Goal: Task Accomplishment & Management: Use online tool/utility

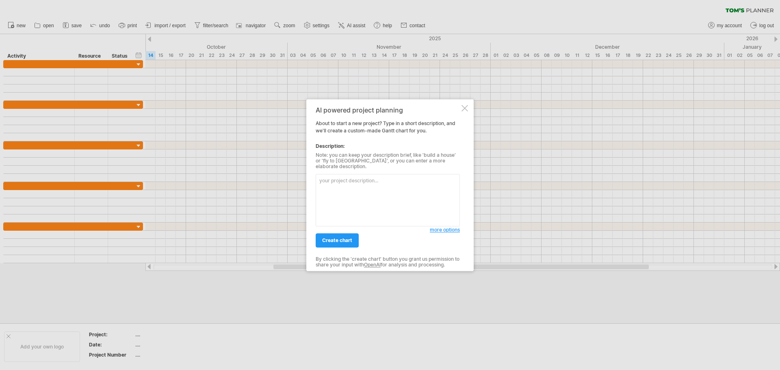
click at [369, 177] on textarea at bounding box center [388, 200] width 144 height 52
type textarea "n"
type textarea "酸"
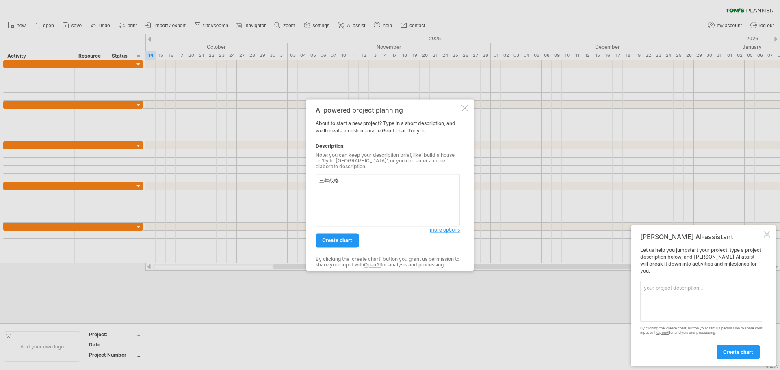
type textarea "三年战略"
click at [610, 161] on div at bounding box center [390, 185] width 780 height 370
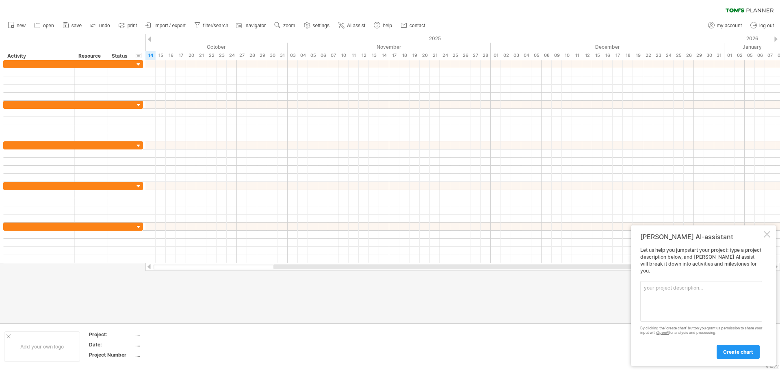
click at [714, 299] on textarea at bounding box center [701, 301] width 122 height 41
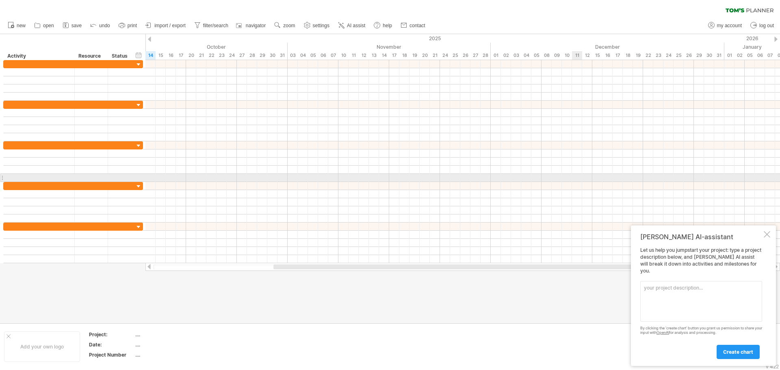
drag, startPoint x: 730, startPoint y: 241, endPoint x: 536, endPoint y: 169, distance: 207.0
click at [536, 169] on div "Trying to reach [DOMAIN_NAME] Connected again... 0% clear filter new" at bounding box center [390, 185] width 780 height 370
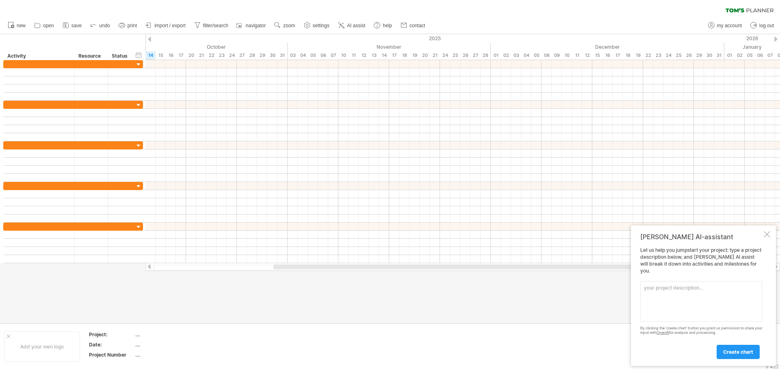
click at [681, 296] on textarea at bounding box center [701, 301] width 122 height 41
type textarea "你"
click at [687, 301] on textarea at bounding box center [701, 301] width 122 height 41
click at [678, 294] on textarea at bounding box center [701, 301] width 122 height 41
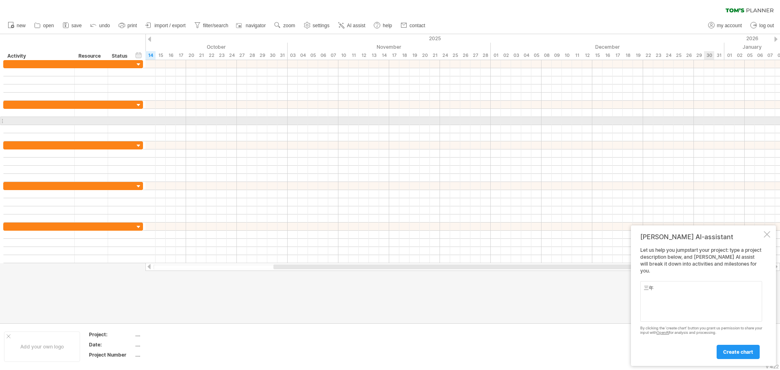
click at [708, 119] on div at bounding box center [462, 121] width 634 height 8
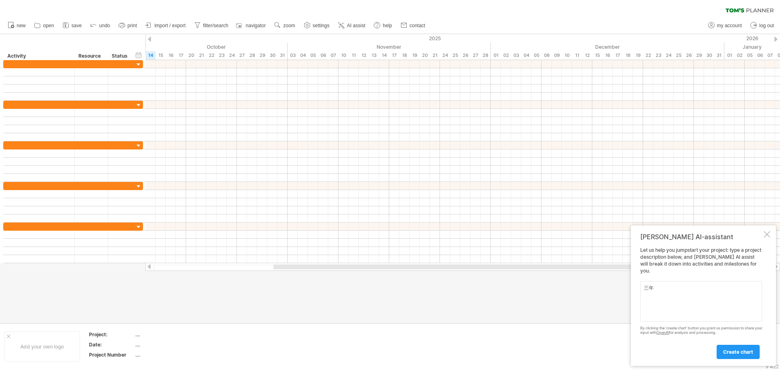
click at [669, 290] on textarea "三年" at bounding box center [701, 301] width 122 height 41
paste textarea "关键零组件与模块国产化"
paste textarea "Burn-in设备国产化实现"
type textarea "三年战略执行计划 分三个阶段 1. 工程验证中心, 微型工厂 2. 关键零组件与模块 国产化 3. Burn-in设备国 产化实现 每一阶段底下再分三阶段"
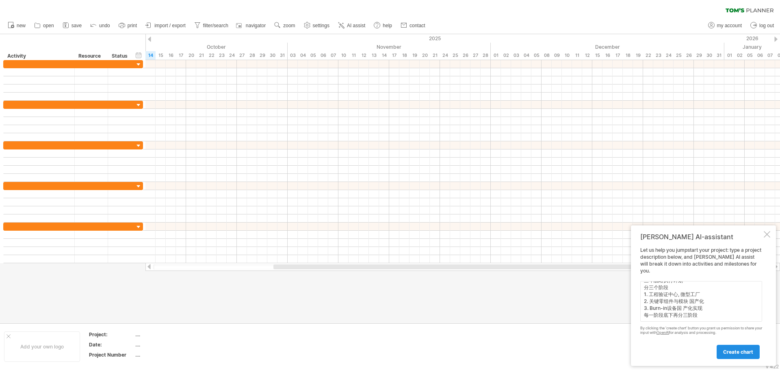
click at [733, 345] on link "create chart" at bounding box center [737, 352] width 43 height 14
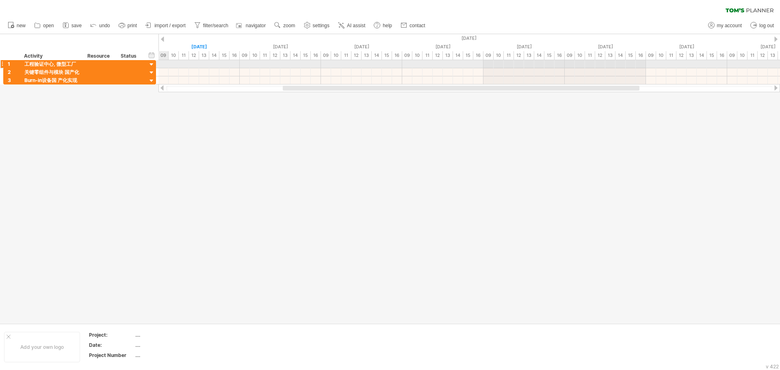
click at [149, 63] on div at bounding box center [152, 65] width 8 height 8
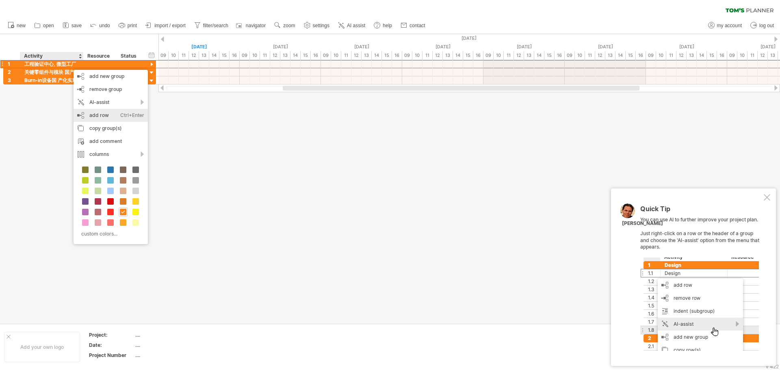
click at [123, 114] on div "Ctrl+Enter" at bounding box center [132, 115] width 24 height 13
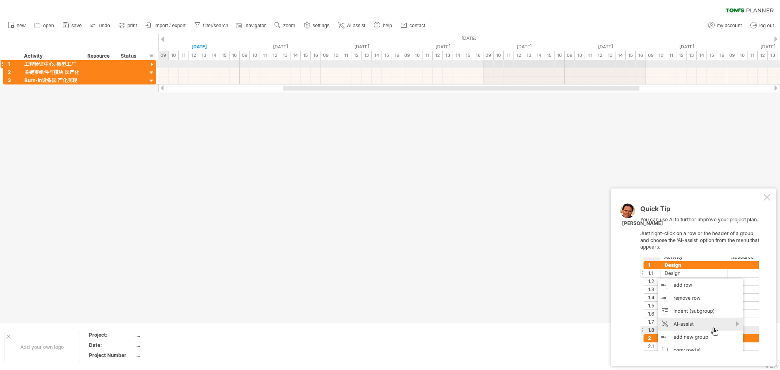
click at [149, 63] on div at bounding box center [152, 65] width 8 height 8
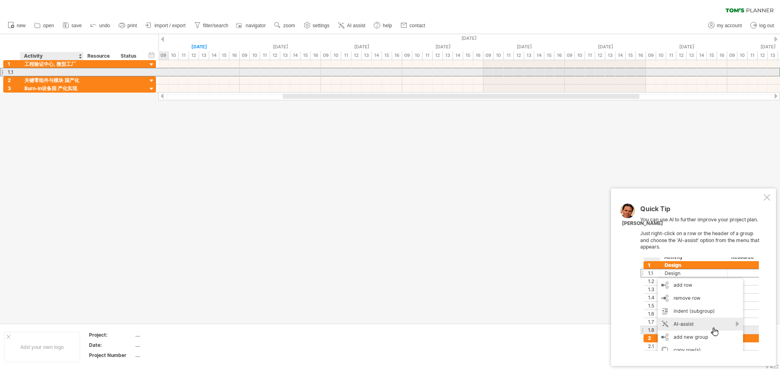
click at [69, 74] on div at bounding box center [51, 72] width 55 height 8
click at [58, 70] on div at bounding box center [51, 72] width 55 height 8
paste input "**********"
type input "**********"
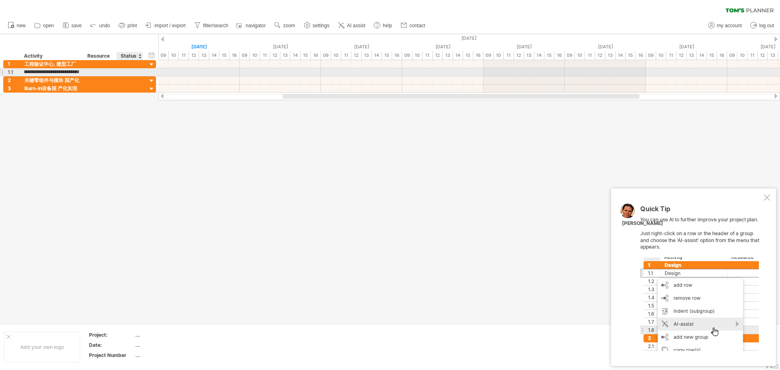
click at [134, 71] on div at bounding box center [130, 72] width 18 height 8
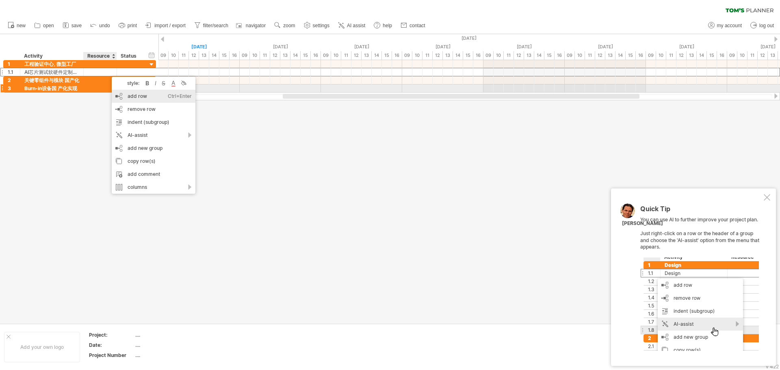
click at [137, 93] on div "add row Ctrl+Enter Cmd+Enter" at bounding box center [154, 96] width 84 height 13
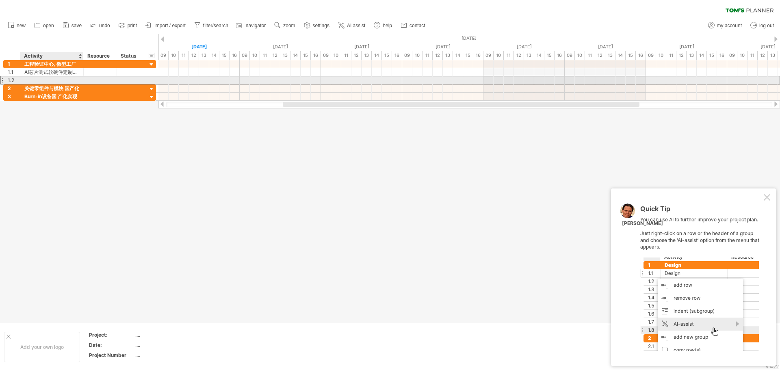
click at [66, 81] on div at bounding box center [51, 80] width 55 height 8
paste input "**********"
type input "**********"
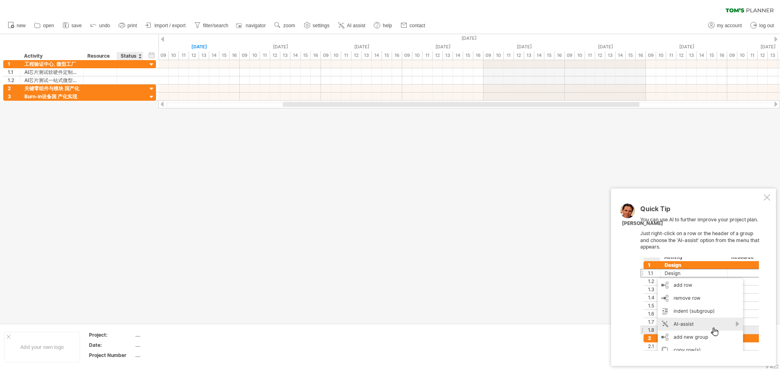
scroll to position [0, 0]
drag, startPoint x: 127, startPoint y: 151, endPoint x: 119, endPoint y: 147, distance: 8.7
click at [127, 151] on div at bounding box center [390, 178] width 780 height 289
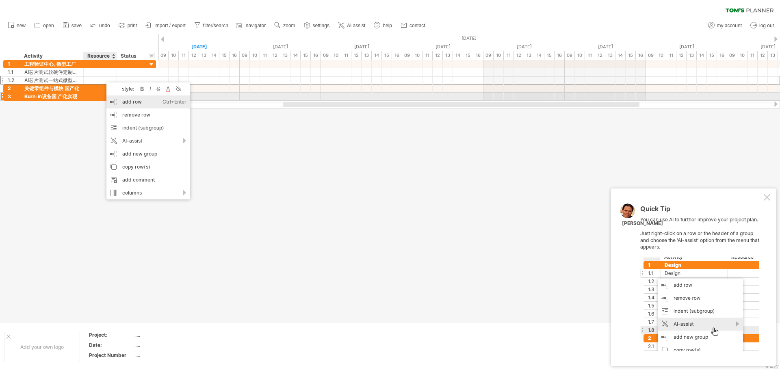
click at [138, 101] on div "add row Ctrl+Enter Cmd+Enter" at bounding box center [148, 101] width 84 height 13
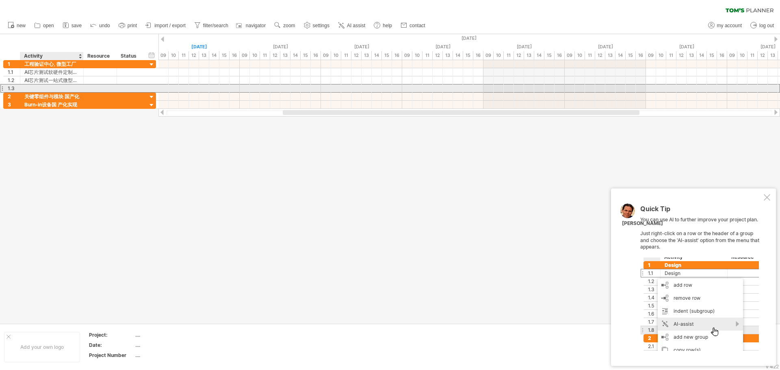
click at [58, 90] on div at bounding box center [51, 88] width 55 height 8
paste input "**********"
type input "**********"
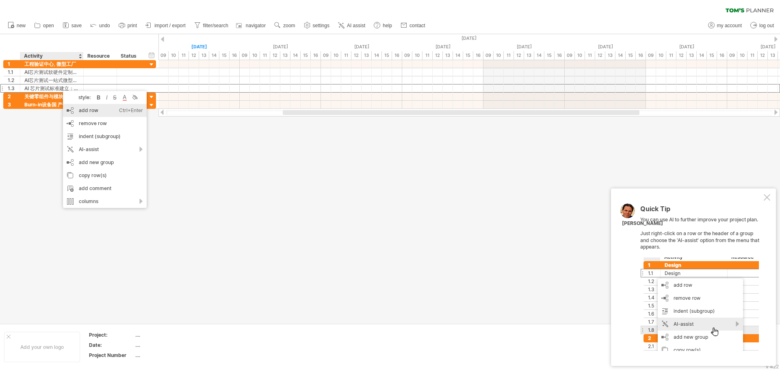
click at [97, 113] on div "add row Ctrl+Enter Cmd+Enter" at bounding box center [105, 110] width 84 height 13
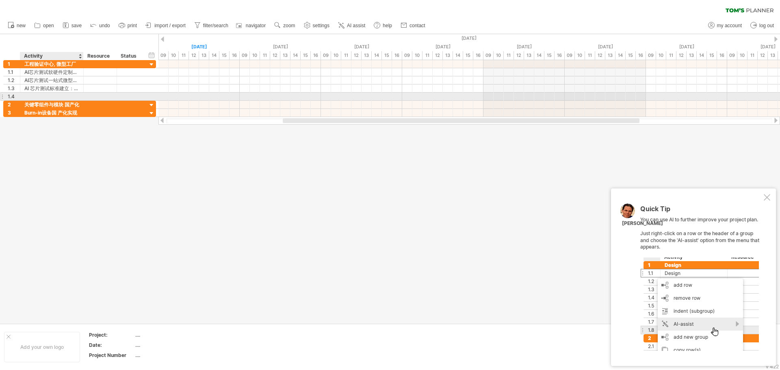
click at [54, 95] on div at bounding box center [51, 97] width 55 height 8
paste input "**********"
type input "**********"
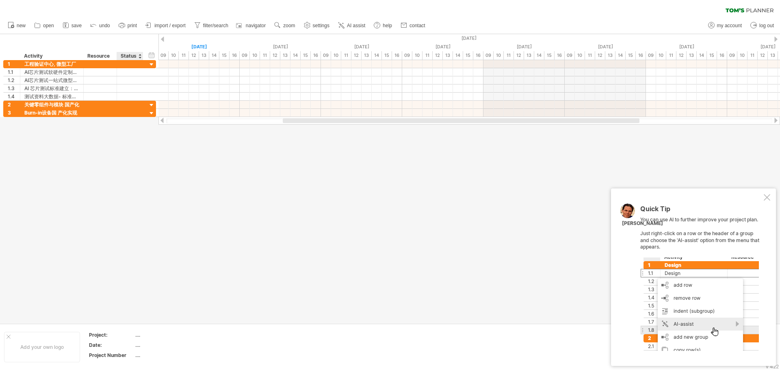
click at [136, 181] on div at bounding box center [390, 178] width 780 height 289
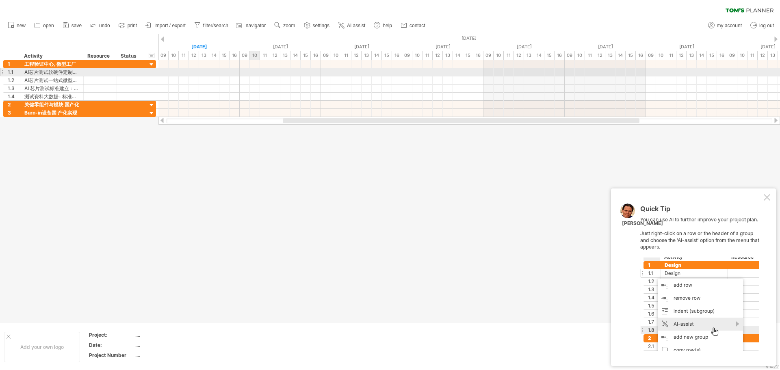
drag, startPoint x: 219, startPoint y: 71, endPoint x: 259, endPoint y: 71, distance: 39.8
click at [259, 71] on div at bounding box center [468, 72] width 621 height 8
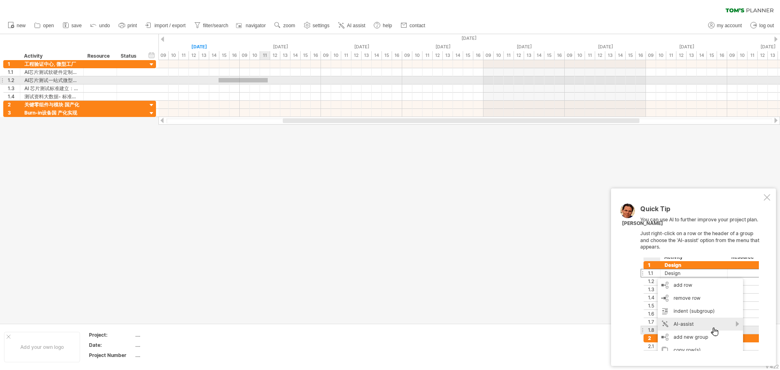
drag, startPoint x: 218, startPoint y: 78, endPoint x: 268, endPoint y: 82, distance: 49.3
click at [268, 82] on div at bounding box center [468, 80] width 621 height 8
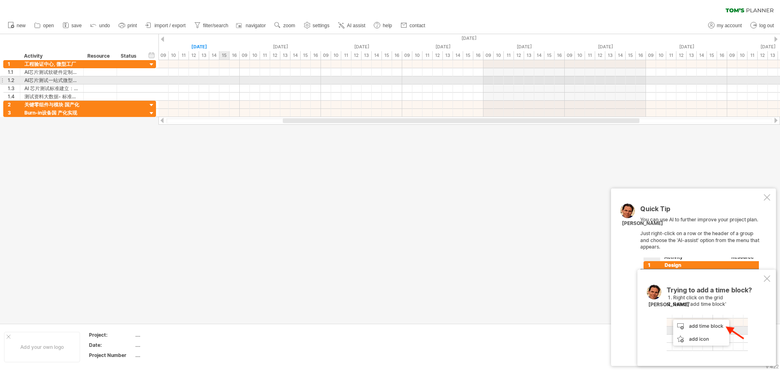
click at [220, 80] on div at bounding box center [468, 80] width 621 height 8
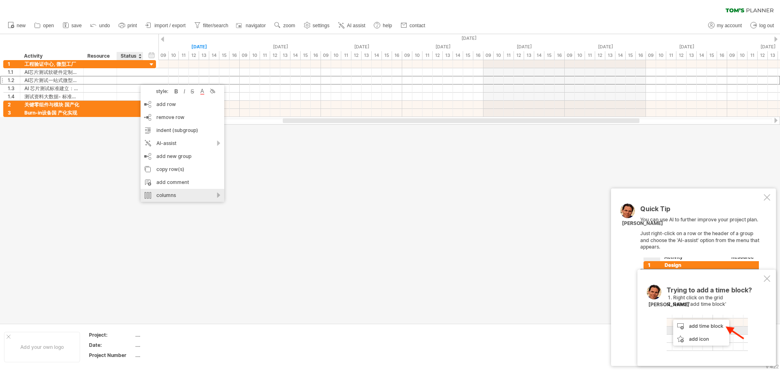
click at [219, 194] on div "columns" at bounding box center [183, 195] width 84 height 13
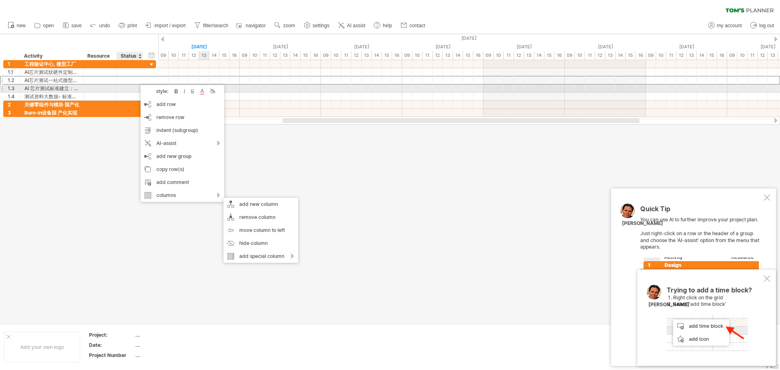
click at [208, 84] on div at bounding box center [468, 80] width 621 height 9
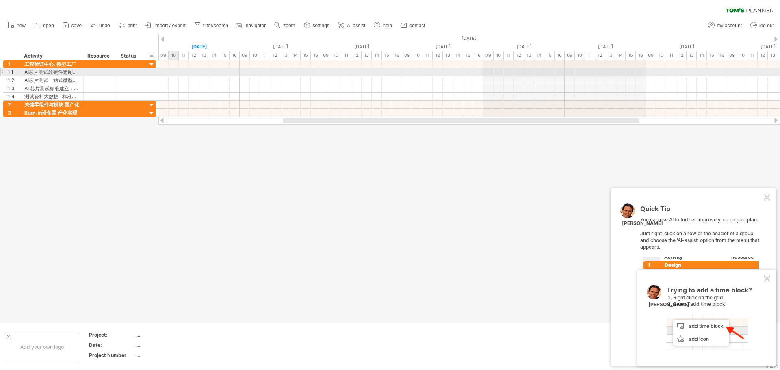
click at [177, 72] on div at bounding box center [468, 72] width 621 height 8
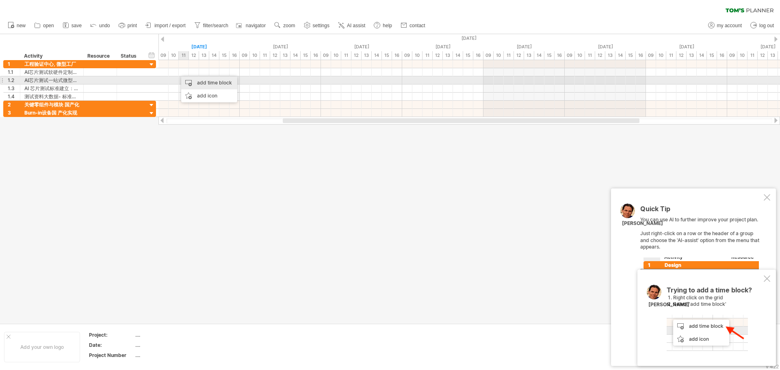
click at [201, 83] on div "add time block" at bounding box center [209, 82] width 56 height 13
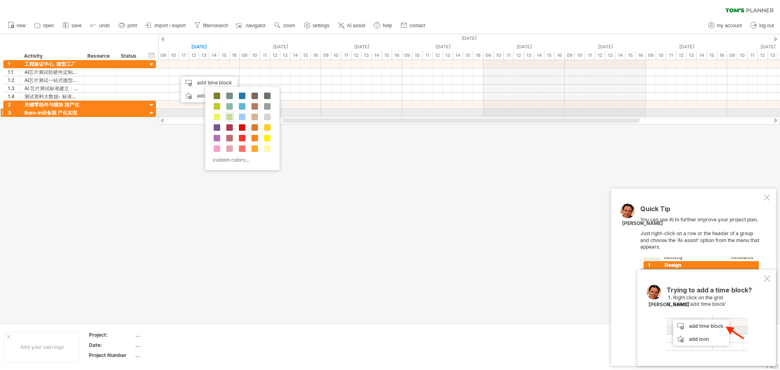
click at [231, 114] on span at bounding box center [229, 117] width 6 height 6
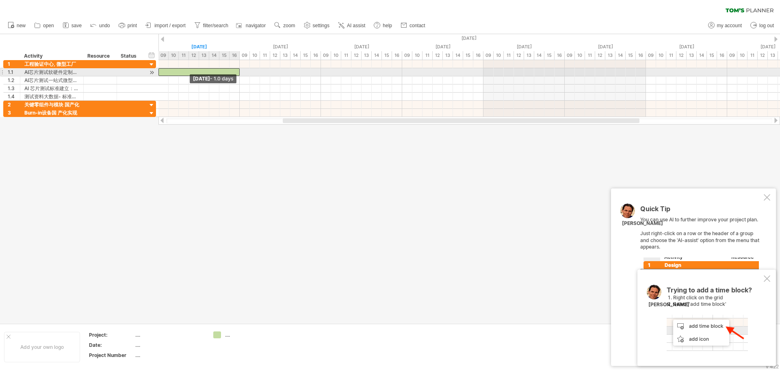
drag, startPoint x: 158, startPoint y: 72, endPoint x: 175, endPoint y: 71, distance: 16.7
click at [175, 71] on div at bounding box center [198, 72] width 81 height 8
click at [152, 72] on div at bounding box center [152, 72] width 8 height 9
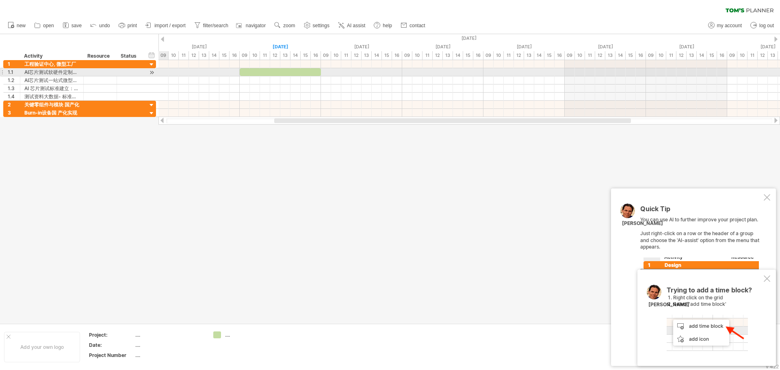
click at [151, 71] on div at bounding box center [152, 72] width 8 height 9
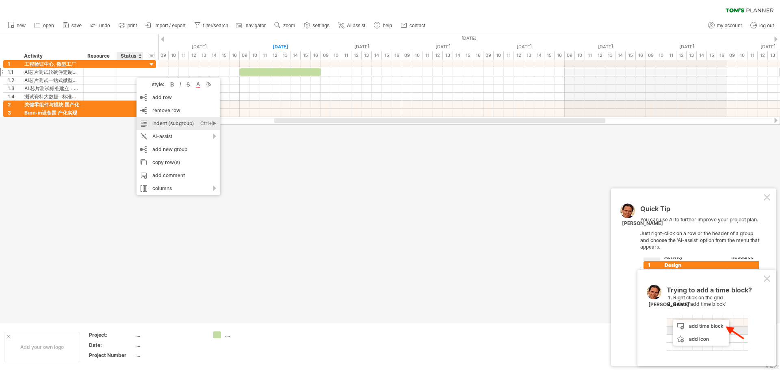
click at [187, 125] on div "indent (subgroup) Ctrl+► Cmd+►" at bounding box center [178, 123] width 84 height 13
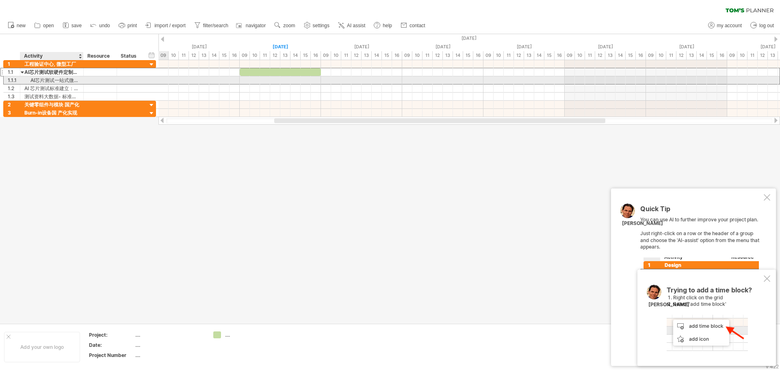
click at [68, 78] on div "AI芯片测试一站式微型工厂(保质, 保量, 保时)" at bounding box center [51, 80] width 55 height 8
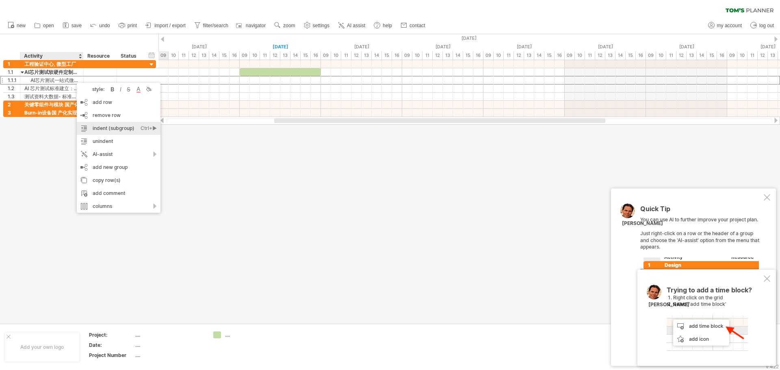
click at [142, 130] on div "Ctrl+►" at bounding box center [149, 128] width 16 height 13
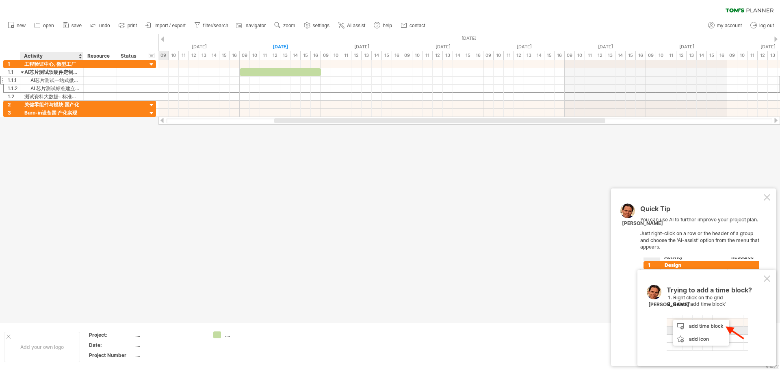
click at [75, 179] on div at bounding box center [390, 178] width 780 height 289
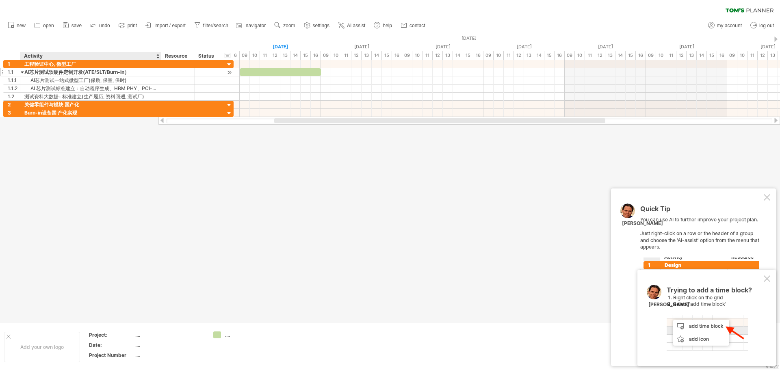
drag, startPoint x: 82, startPoint y: 54, endPoint x: 160, endPoint y: 71, distance: 79.4
click at [160, 71] on div "Trying to reach [DOMAIN_NAME] Connected again... 0% clear filter new 1" at bounding box center [390, 185] width 780 height 370
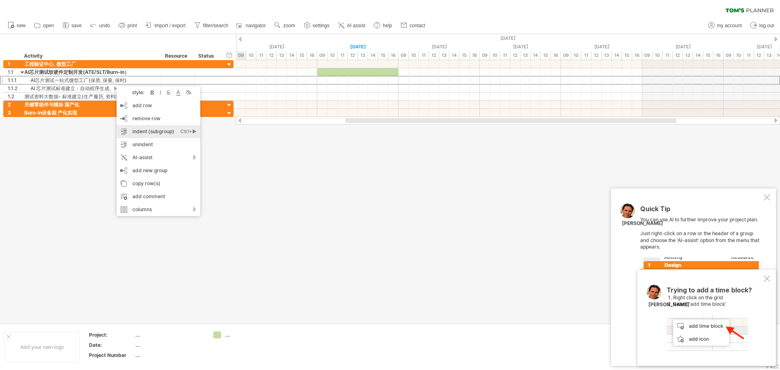
click at [160, 131] on div "indent (subgroup) Ctrl+► Cmd+►" at bounding box center [159, 131] width 84 height 13
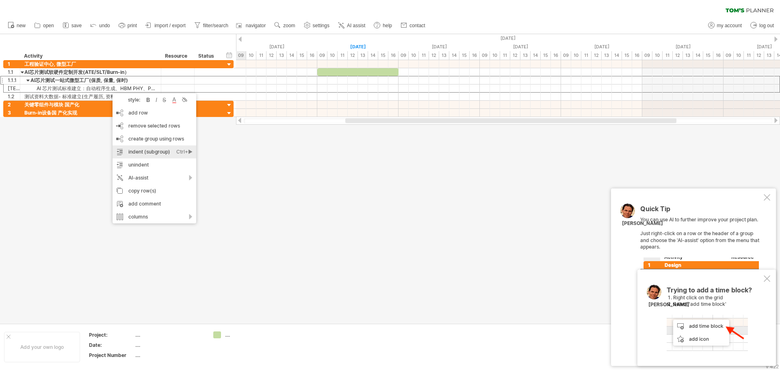
click at [153, 148] on div "indent (subgroup) Ctrl+► Cmd+►" at bounding box center [154, 151] width 84 height 13
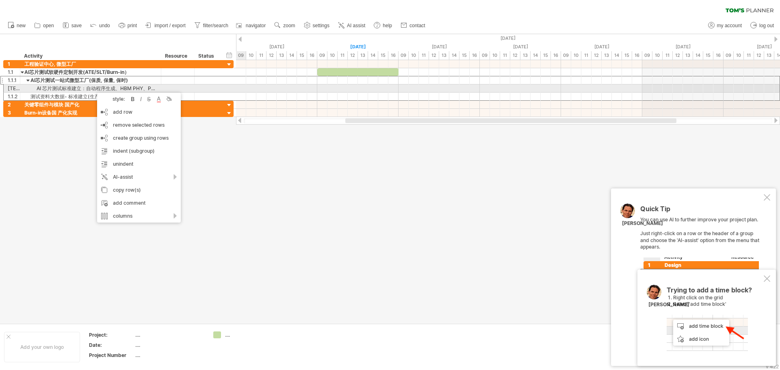
click at [71, 90] on div "AI 芯片测试标准建立：自动程序生成、HBM PHY、PCI-e、DFT Scan、Burn-in、SLT" at bounding box center [90, 88] width 132 height 8
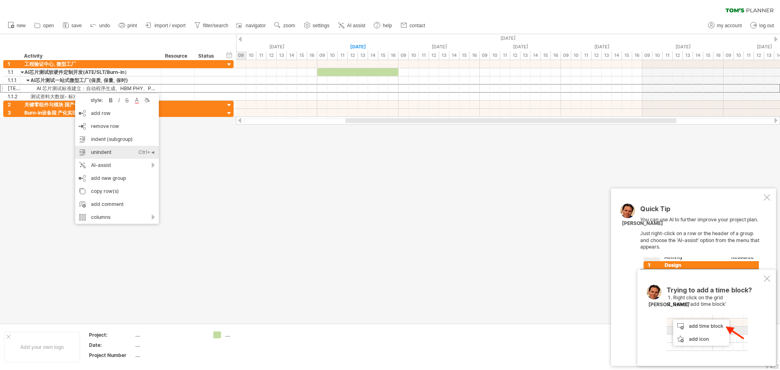
click at [105, 149] on div "unindent Ctrl+◄ Cmd+◄" at bounding box center [117, 152] width 84 height 13
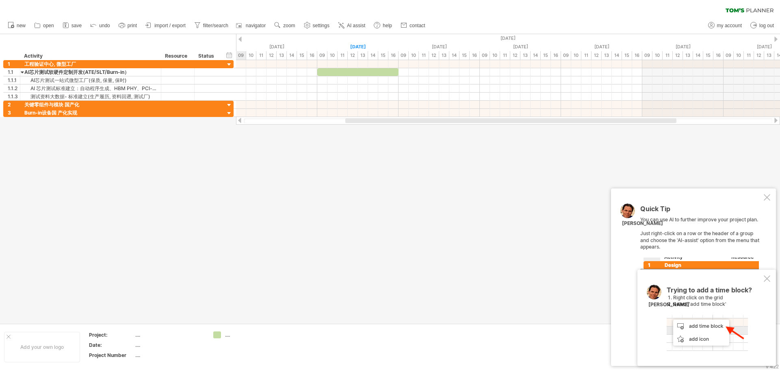
click at [262, 171] on div at bounding box center [390, 178] width 780 height 289
click at [78, 27] on span "save" at bounding box center [76, 26] width 10 height 6
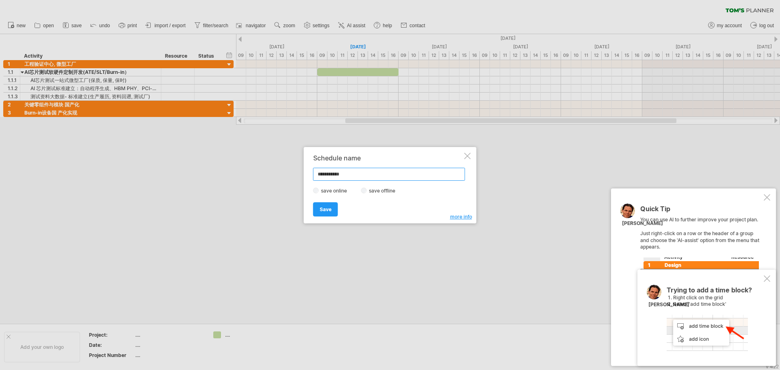
drag, startPoint x: 360, startPoint y: 175, endPoint x: 314, endPoint y: 173, distance: 45.9
click at [314, 173] on input "**********" at bounding box center [389, 174] width 152 height 13
click at [328, 210] on span "Save" at bounding box center [326, 209] width 12 height 6
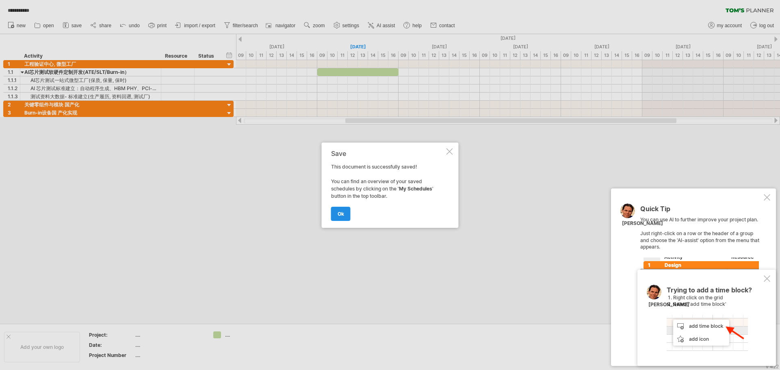
click at [346, 214] on link "ok" at bounding box center [340, 214] width 19 height 14
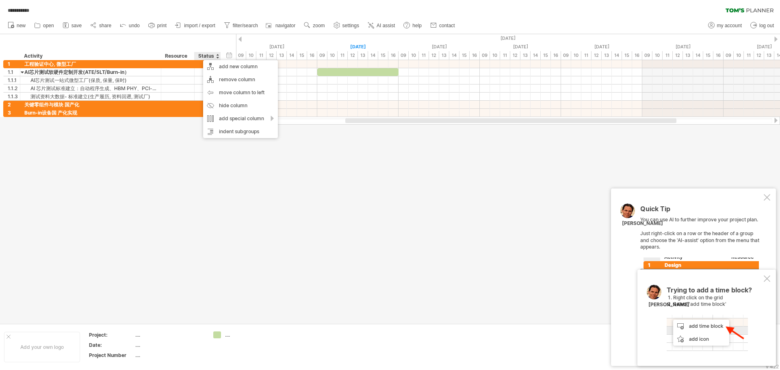
click at [335, 249] on div at bounding box center [390, 178] width 780 height 289
click at [344, 27] on span "settings" at bounding box center [350, 26] width 17 height 6
select select "*"
select select "**"
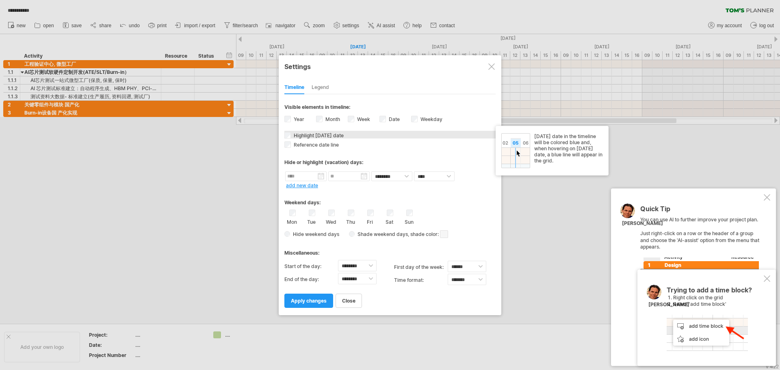
click at [294, 135] on span "Highlight [DATE] date" at bounding box center [318, 135] width 52 height 6
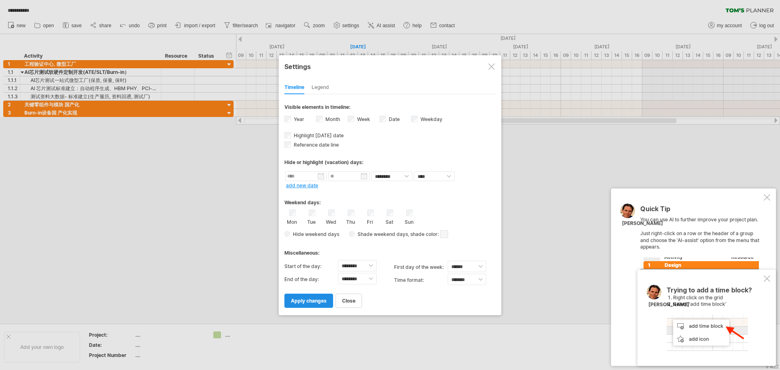
click at [317, 304] on link "apply changes" at bounding box center [308, 301] width 49 height 14
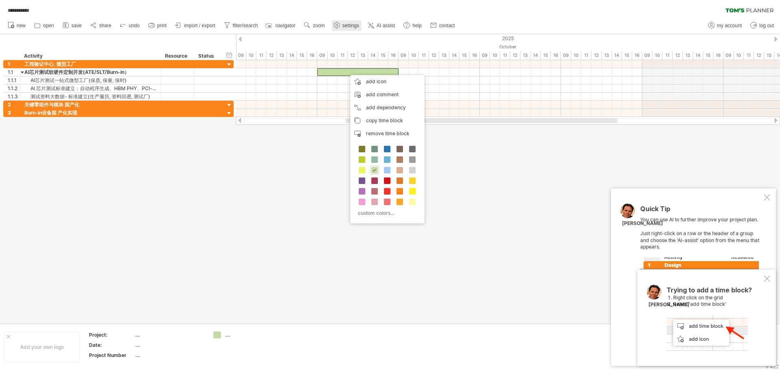
click at [345, 29] on link "settings" at bounding box center [346, 25] width 30 height 11
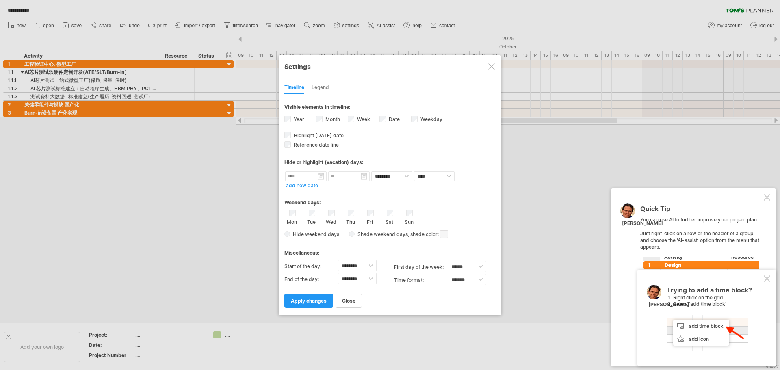
click at [324, 119] on label "Month" at bounding box center [332, 119] width 16 height 6
click at [324, 120] on label "Month" at bounding box center [332, 119] width 16 height 6
click at [323, 91] on div "Legend" at bounding box center [319, 87] width 17 height 13
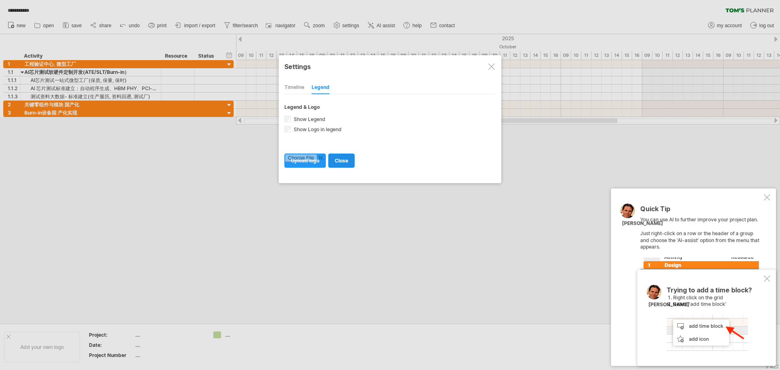
click at [345, 161] on span "close" at bounding box center [341, 161] width 13 height 6
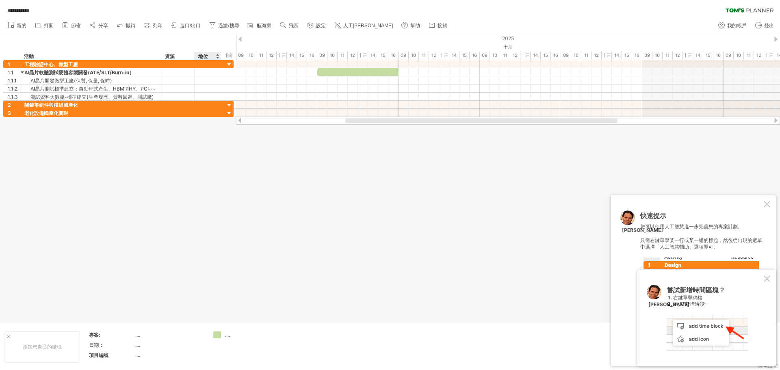
click at [211, 56] on div "地位" at bounding box center [207, 56] width 18 height 8
drag, startPoint x: 213, startPoint y: 56, endPoint x: 197, endPoint y: 55, distance: 16.3
click at [197, 55] on div "****** 地位" at bounding box center [207, 56] width 26 height 8
drag, startPoint x: 253, startPoint y: 151, endPoint x: 246, endPoint y: 128, distance: 23.8
click at [253, 151] on div at bounding box center [390, 178] width 780 height 289
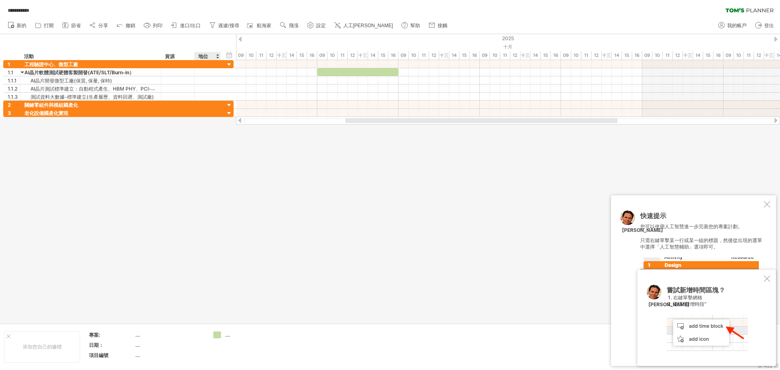
click at [217, 54] on div at bounding box center [217, 56] width 3 height 8
click at [220, 178] on div at bounding box center [390, 178] width 780 height 289
click at [766, 204] on div at bounding box center [766, 204] width 6 height 6
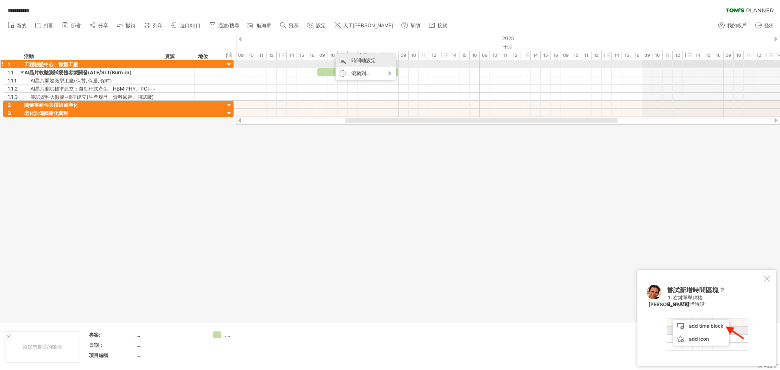
click at [361, 61] on font "時間軸設定" at bounding box center [363, 60] width 24 height 6
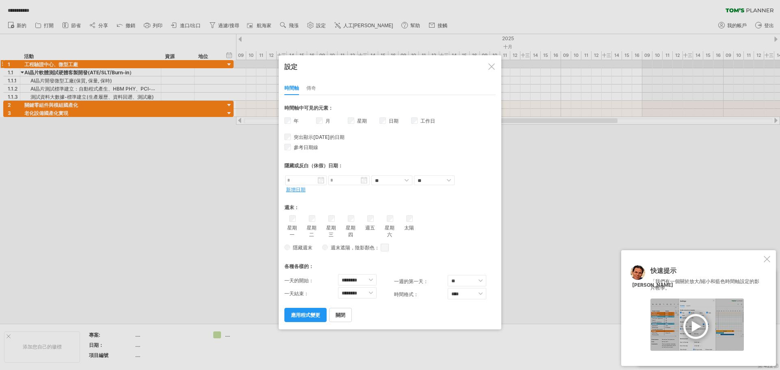
click at [323, 120] on div "月" at bounding box center [332, 122] width 32 height 12
click at [308, 319] on link "應用程式變更" at bounding box center [305, 315] width 42 height 14
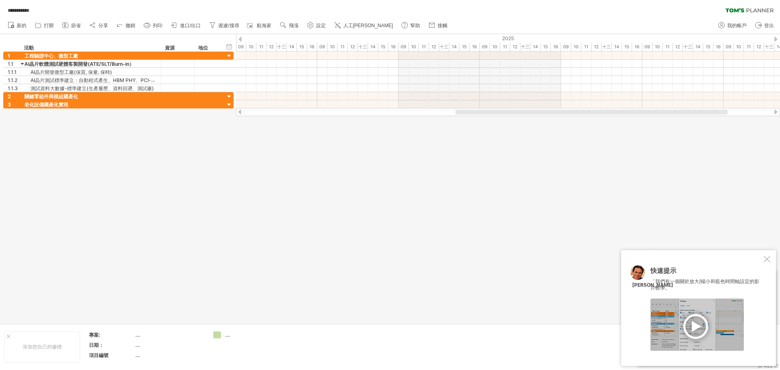
drag, startPoint x: 392, startPoint y: 110, endPoint x: 509, endPoint y: 110, distance: 117.4
click at [509, 110] on div at bounding box center [591, 112] width 272 height 5
click at [232, 45] on div "隱藏開始/結束/持續時間 顯示開始/結束/持續時間" at bounding box center [229, 46] width 8 height 9
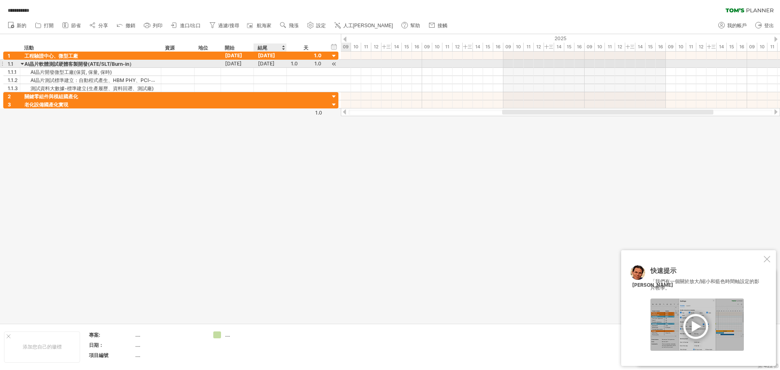
click at [270, 66] on font "[DATE]" at bounding box center [266, 64] width 17 height 6
click at [242, 65] on font "[DATE]" at bounding box center [233, 64] width 17 height 6
click at [275, 63] on font "[DATE]" at bounding box center [266, 64] width 17 height 6
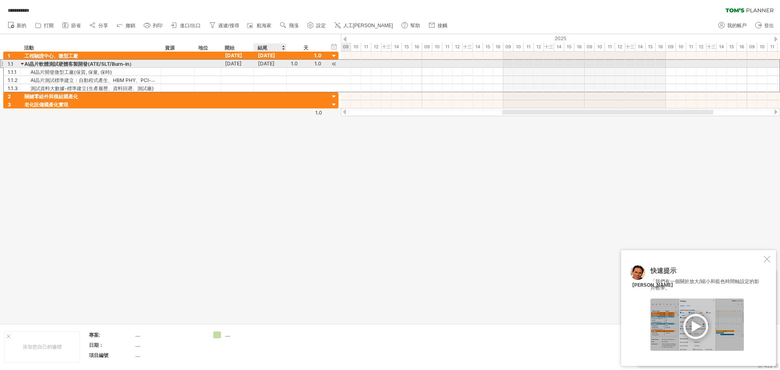
click at [275, 63] on font "[DATE]" at bounding box center [266, 64] width 17 height 6
click at [275, 62] on font "[DATE]" at bounding box center [266, 64] width 17 height 6
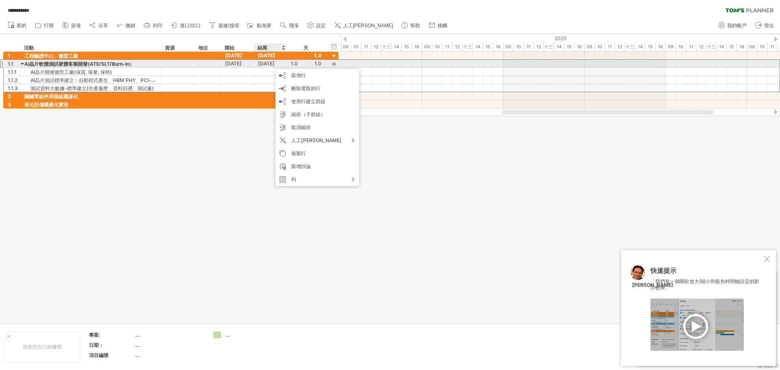
click at [264, 61] on font "[DATE]" at bounding box center [266, 64] width 17 height 6
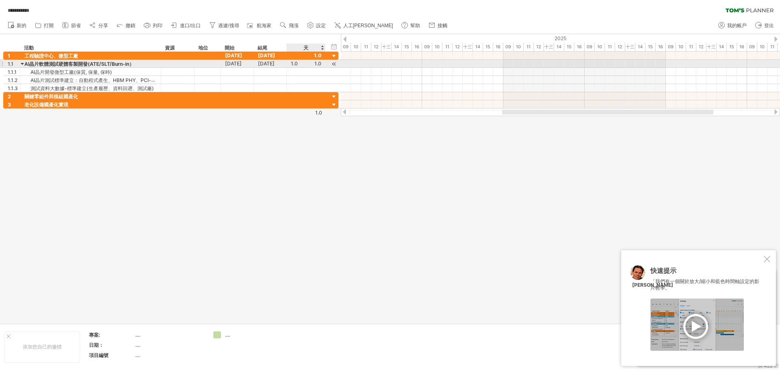
click at [304, 64] on div "1.0" at bounding box center [306, 64] width 30 height 8
click at [275, 62] on font "[DATE]" at bounding box center [266, 64] width 17 height 6
click at [303, 63] on div "1.0" at bounding box center [306, 64] width 30 height 8
click at [335, 46] on div "隱藏開始/結束/持續時間 顯示開始/結束/持續時間" at bounding box center [334, 46] width 8 height 9
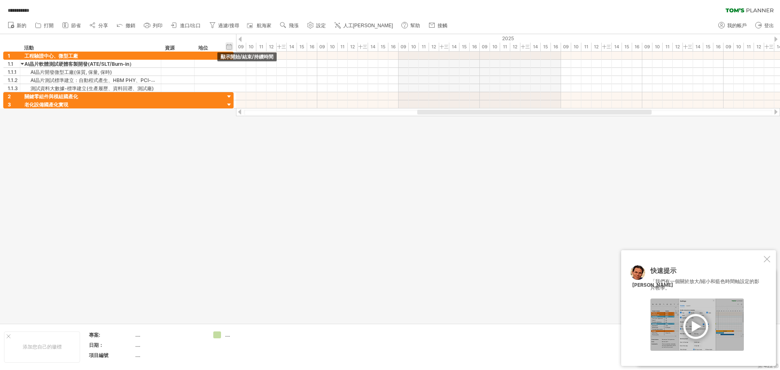
click at [232, 47] on div "隱藏開始/結束/持續時間 顯示開始/結束/持續時間" at bounding box center [229, 46] width 8 height 9
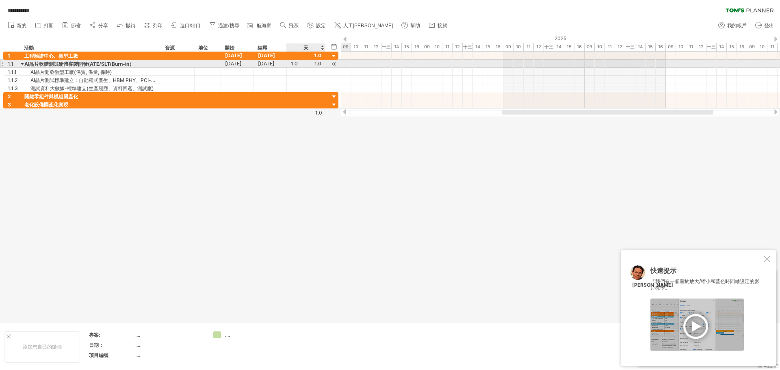
click at [334, 64] on div at bounding box center [334, 64] width 8 height 9
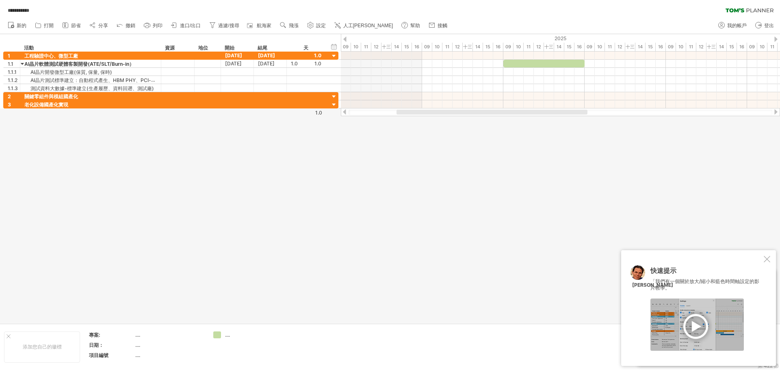
drag, startPoint x: 568, startPoint y: 112, endPoint x: 512, endPoint y: 131, distance: 59.2
click at [512, 131] on div "**********" at bounding box center [390, 185] width 780 height 370
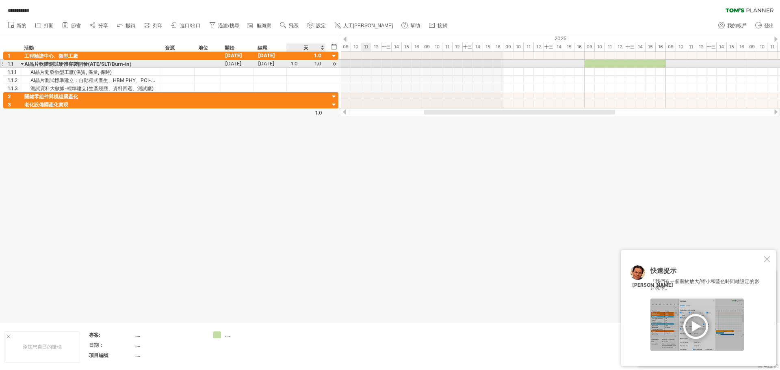
click at [333, 65] on div at bounding box center [334, 64] width 8 height 9
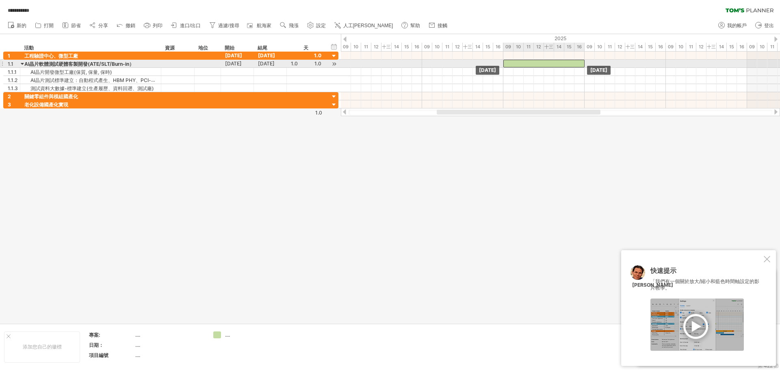
drag, startPoint x: 480, startPoint y: 62, endPoint x: 563, endPoint y: 62, distance: 83.3
click at [563, 62] on div at bounding box center [543, 64] width 81 height 8
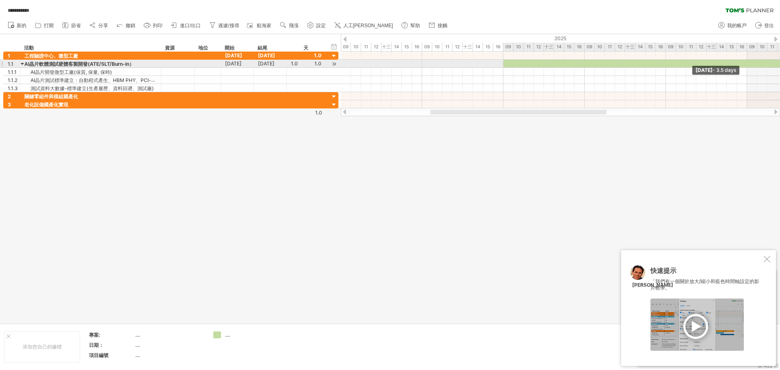
drag, startPoint x: 586, startPoint y: 62, endPoint x: 779, endPoint y: 61, distance: 193.7
click at [779, 61] on div at bounding box center [645, 64] width 284 height 8
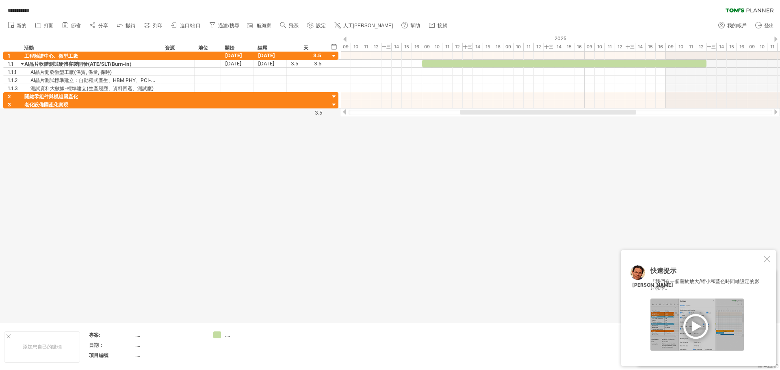
drag, startPoint x: 549, startPoint y: 112, endPoint x: 579, endPoint y: 116, distance: 29.9
click at [579, 116] on div at bounding box center [560, 112] width 439 height 8
click at [216, 26] on icon at bounding box center [212, 25] width 8 height 8
type input "**********"
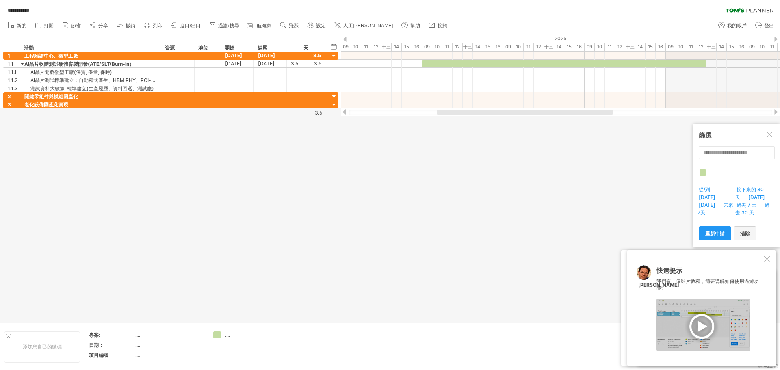
click at [745, 235] on font "清除" at bounding box center [745, 233] width 10 height 6
click at [774, 133] on div "篩選" at bounding box center [736, 135] width 76 height 15
click at [767, 257] on div at bounding box center [766, 259] width 6 height 6
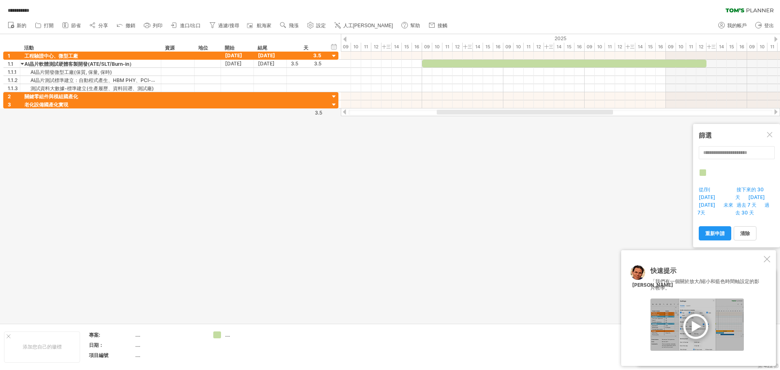
click at [693, 327] on div at bounding box center [696, 324] width 93 height 52
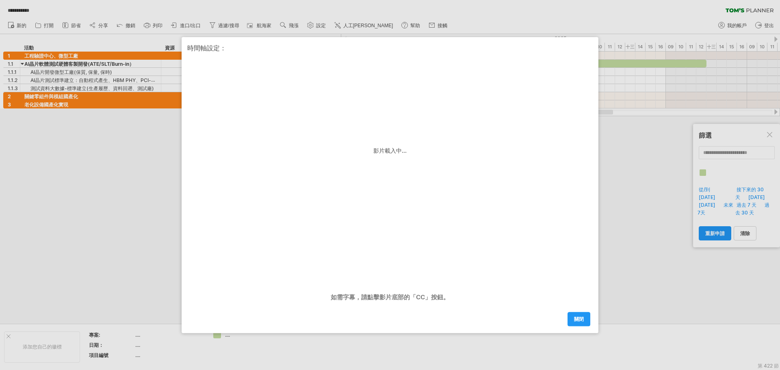
drag, startPoint x: 582, startPoint y: 319, endPoint x: 578, endPoint y: 313, distance: 7.7
click at [582, 319] on font "關閉" at bounding box center [579, 319] width 10 height 6
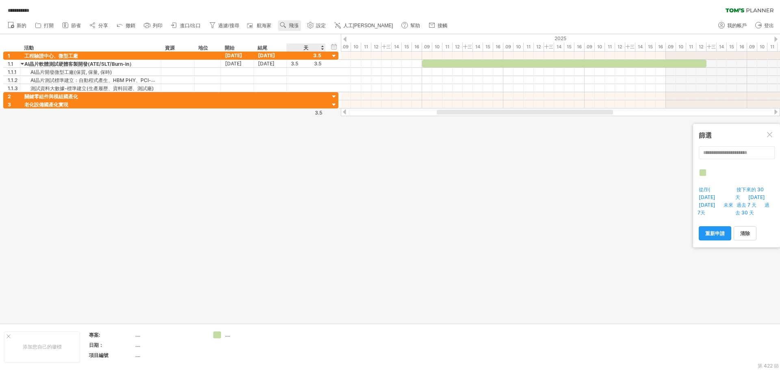
click at [291, 28] on font "飛漲" at bounding box center [294, 26] width 10 height 6
click at [291, 25] on font "飛漲" at bounding box center [294, 26] width 10 height 6
click at [291, 24] on font "飛漲" at bounding box center [294, 26] width 10 height 6
click at [307, 35] on div "月" at bounding box center [317, 34] width 45 height 13
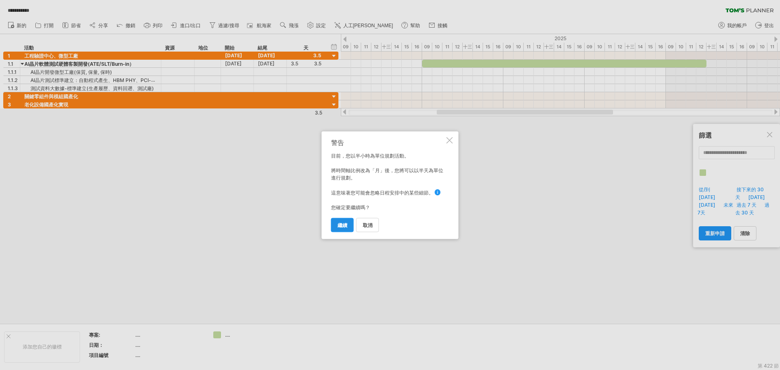
click at [346, 223] on font "繼續" at bounding box center [342, 225] width 10 height 6
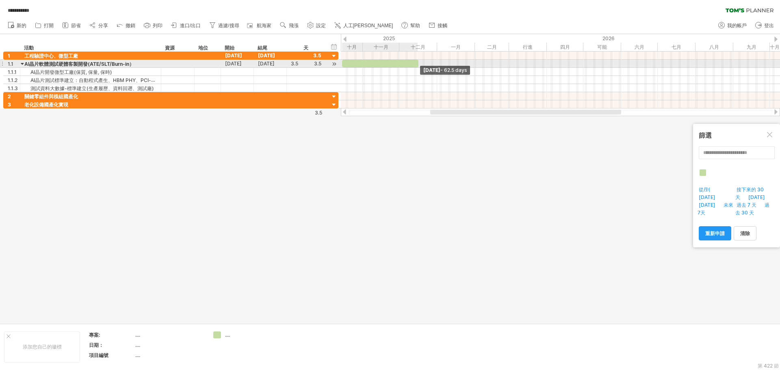
drag, startPoint x: 344, startPoint y: 64, endPoint x: 416, endPoint y: 67, distance: 71.5
click at [416, 67] on div "[DATE] - 62.5 days [DATE]" at bounding box center [560, 80] width 439 height 57
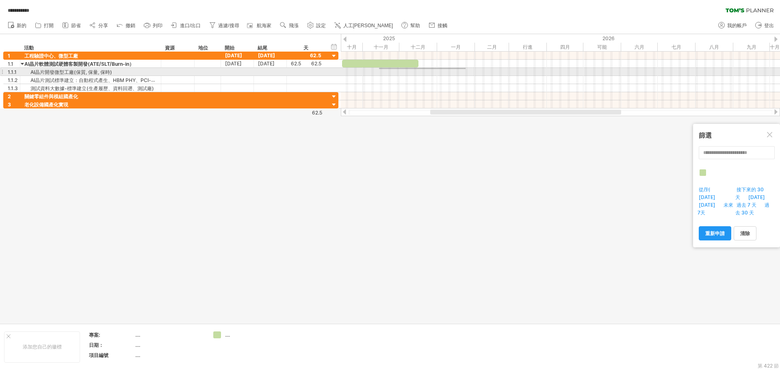
drag, startPoint x: 379, startPoint y: 68, endPoint x: 465, endPoint y: 69, distance: 86.5
click at [465, 69] on div at bounding box center [560, 72] width 439 height 8
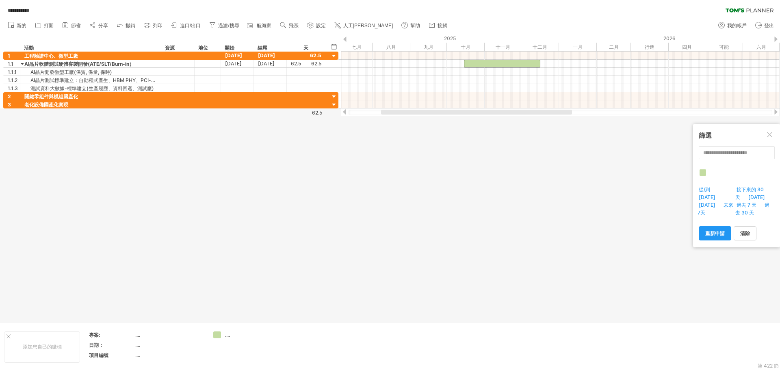
drag, startPoint x: 387, startPoint y: 112, endPoint x: 399, endPoint y: 111, distance: 11.8
click at [399, 111] on div at bounding box center [476, 112] width 191 height 5
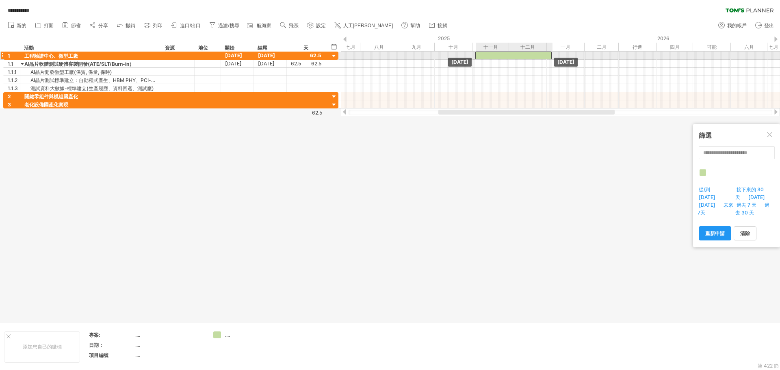
drag, startPoint x: 466, startPoint y: 63, endPoint x: 490, endPoint y: 56, distance: 25.1
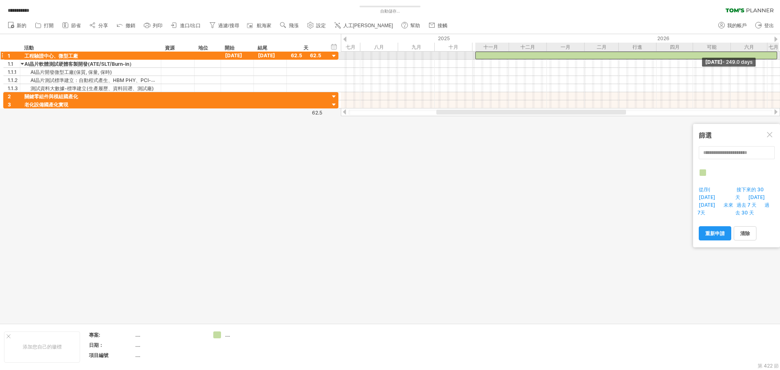
drag, startPoint x: 551, startPoint y: 55, endPoint x: 774, endPoint y: 52, distance: 223.4
click at [775, 52] on span at bounding box center [776, 56] width 3 height 8
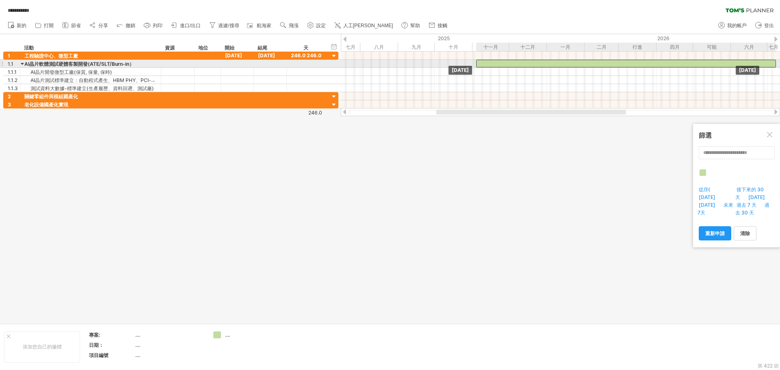
drag, startPoint x: 487, startPoint y: 57, endPoint x: 489, endPoint y: 68, distance: 11.6
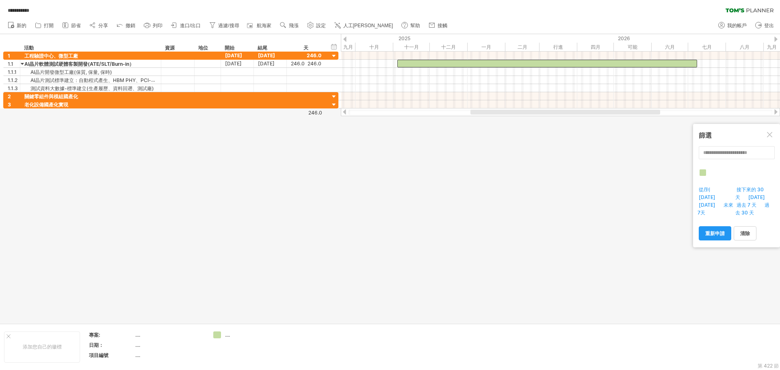
drag, startPoint x: 510, startPoint y: 112, endPoint x: 544, endPoint y: 128, distance: 37.4
click at [544, 128] on div "**********" at bounding box center [390, 185] width 780 height 370
click at [282, 27] on use at bounding box center [283, 25] width 8 height 8
click at [301, 36] on div "月" at bounding box center [308, 37] width 45 height 13
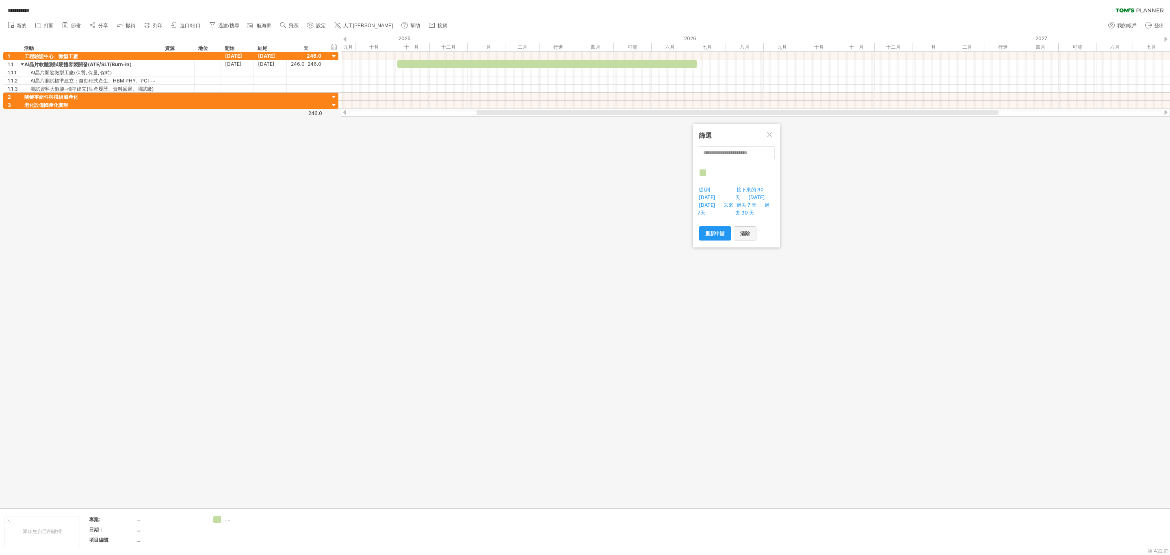
click at [748, 236] on font "清除" at bounding box center [745, 233] width 10 height 6
click at [769, 136] on div at bounding box center [770, 135] width 6 height 6
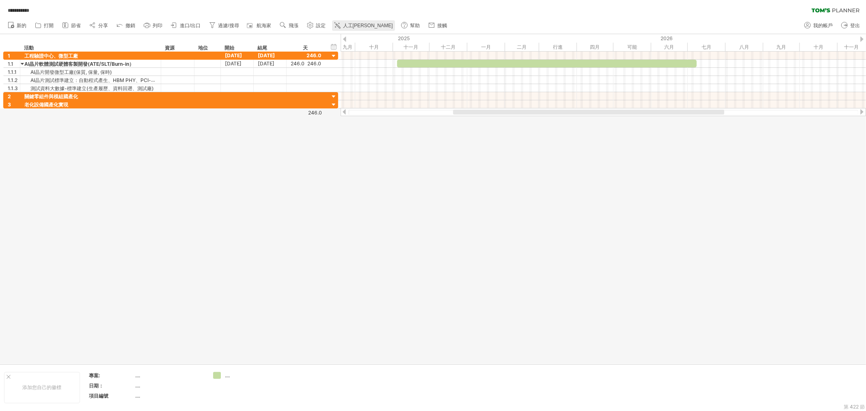
click at [364, 25] on font "人工[PERSON_NAME]" at bounding box center [368, 26] width 50 height 6
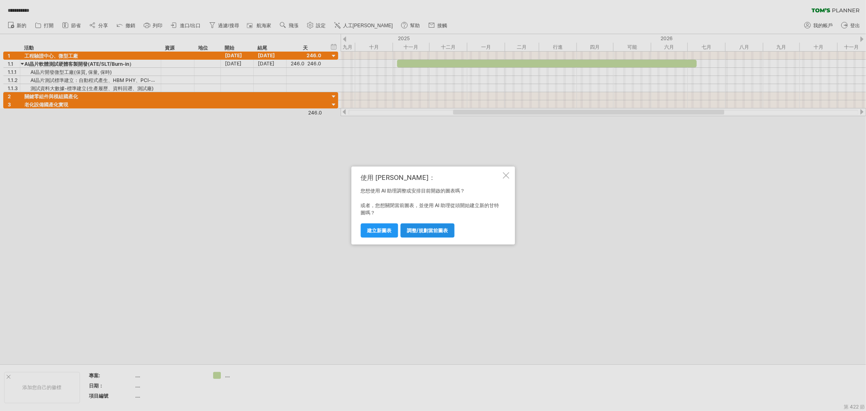
click at [430, 233] on font "調整/規劃當前圖表" at bounding box center [427, 230] width 41 height 6
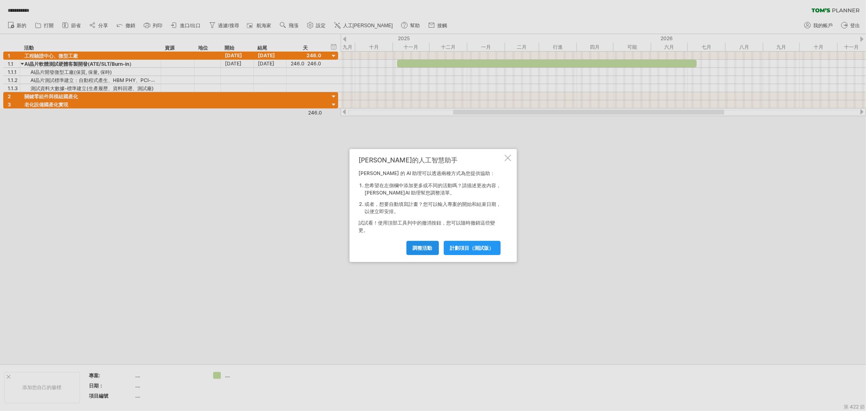
click at [424, 251] on link "調整活動" at bounding box center [423, 248] width 32 height 14
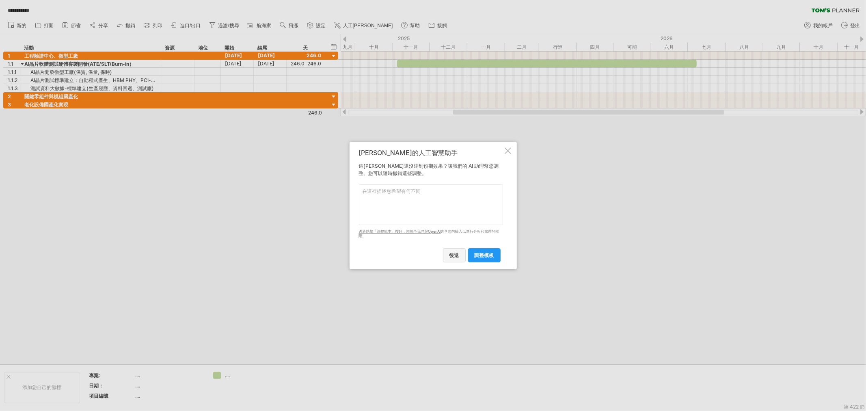
click at [458, 255] on font "後退" at bounding box center [455, 255] width 10 height 6
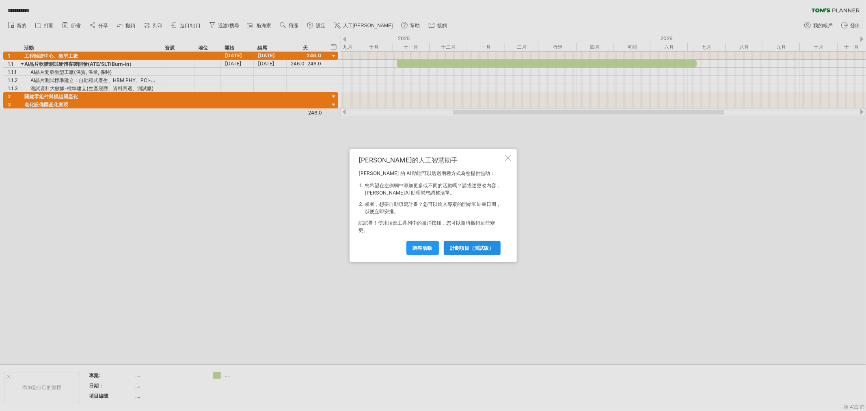
click at [483, 250] on font "計劃項目（測試版）" at bounding box center [472, 248] width 44 height 6
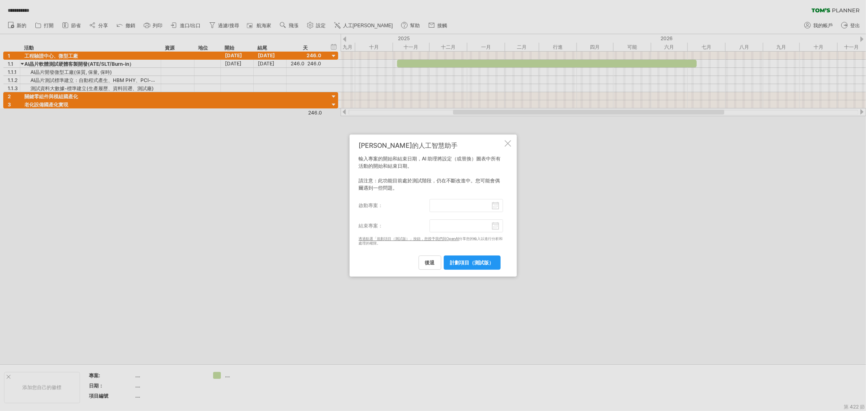
click at [508, 142] on div at bounding box center [508, 143] width 6 height 6
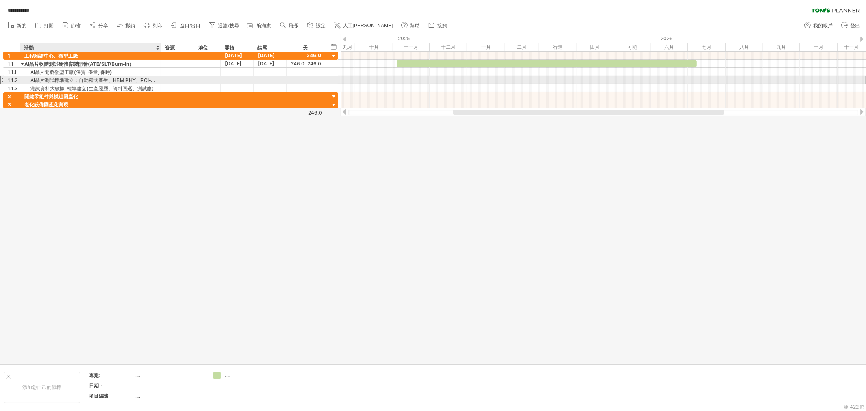
click at [144, 80] on font "AI晶片測試標準建立：自動程式產生、HBM PHY、PCI-e、DFT Scan、Burn-in、SLT" at bounding box center [123, 80] width 187 height 6
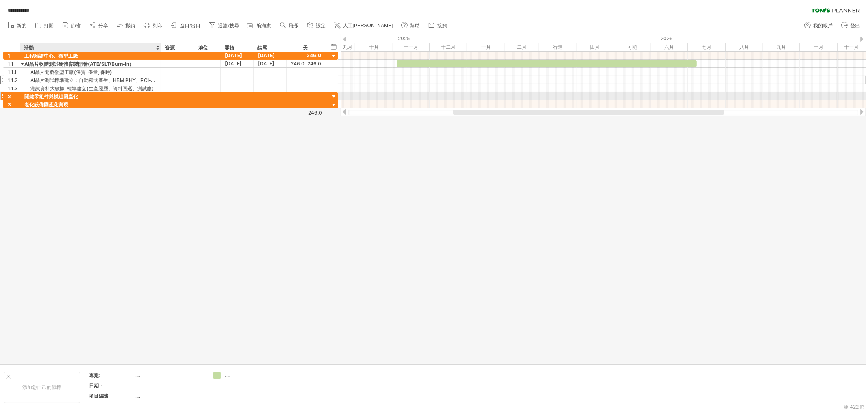
click at [81, 94] on div "關鍵零組件與模組國產化" at bounding box center [90, 96] width 132 height 8
click at [99, 98] on input "**********" at bounding box center [90, 96] width 132 height 8
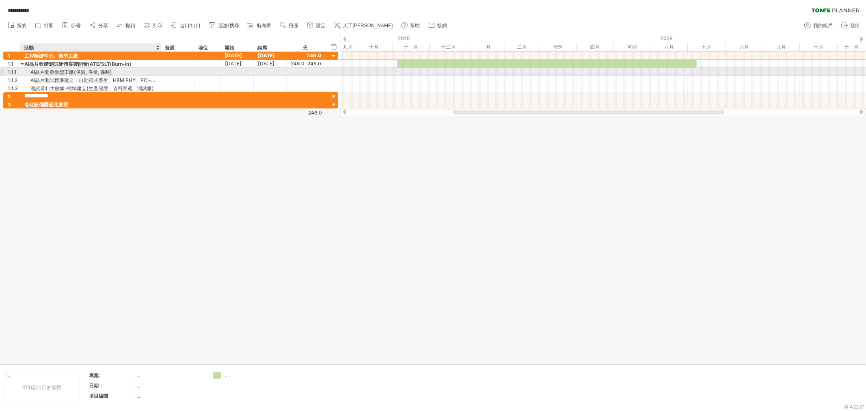
click at [111, 72] on font "AI晶片開發微型工廠(保質, 保量, 保時)" at bounding box center [71, 72] width 82 height 6
click at [121, 61] on font "AI晶片軟體測試硬體客製開發(ATE/SLT/Burn-in）" at bounding box center [79, 64] width 110 height 6
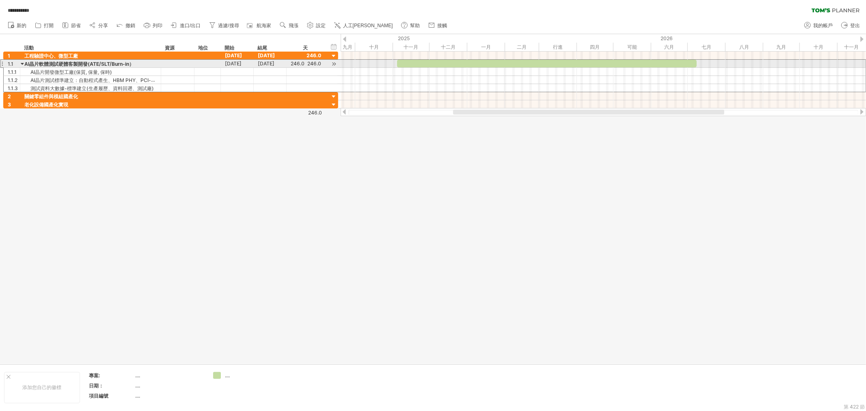
click at [410, 65] on div at bounding box center [547, 64] width 300 height 8
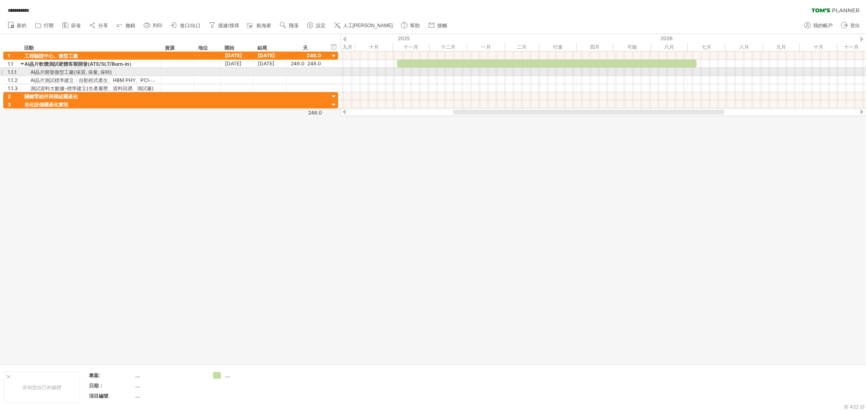
click at [413, 73] on div at bounding box center [603, 72] width 525 height 8
click at [437, 82] on font "新增時間區塊" at bounding box center [447, 83] width 29 height 6
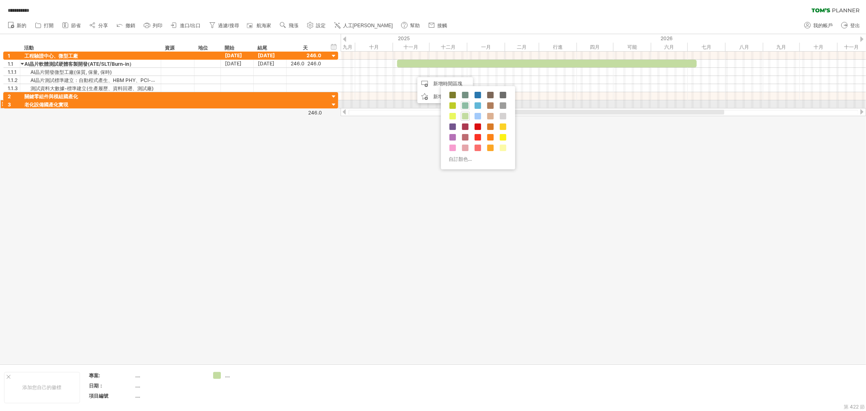
click at [467, 106] on span at bounding box center [465, 105] width 6 height 6
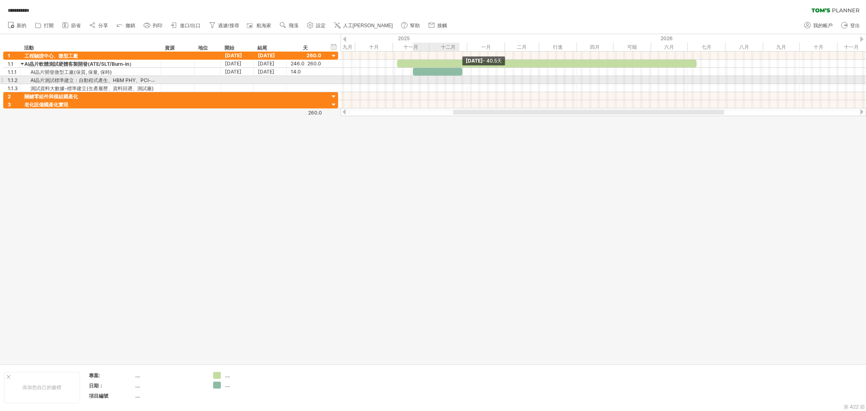
drag, startPoint x: 429, startPoint y: 71, endPoint x: 461, endPoint y: 77, distance: 32.7
click at [461, 77] on div "[DATE] - 40.5天 [DATE]" at bounding box center [603, 80] width 525 height 57
click at [496, 91] on font "新增時間區塊" at bounding box center [505, 89] width 29 height 6
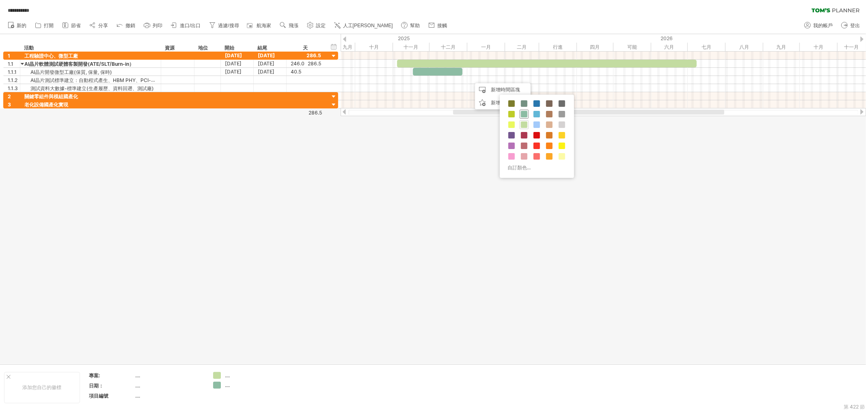
click at [523, 111] on span at bounding box center [524, 114] width 6 height 6
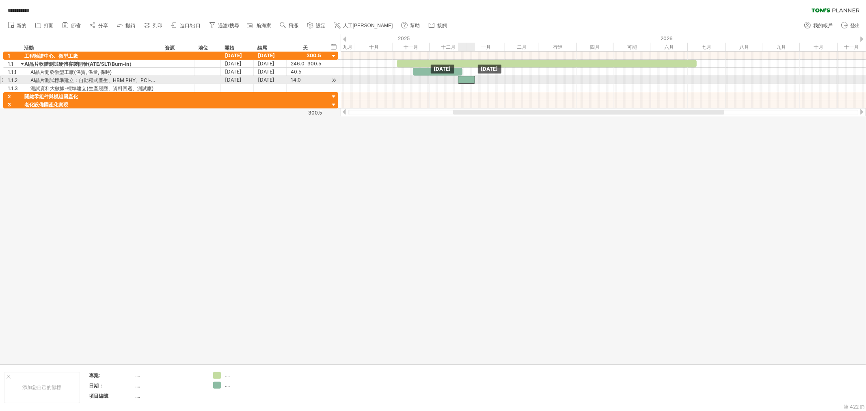
drag, startPoint x: 480, startPoint y: 78, endPoint x: 467, endPoint y: 78, distance: 13.0
click at [467, 78] on div at bounding box center [466, 80] width 17 height 8
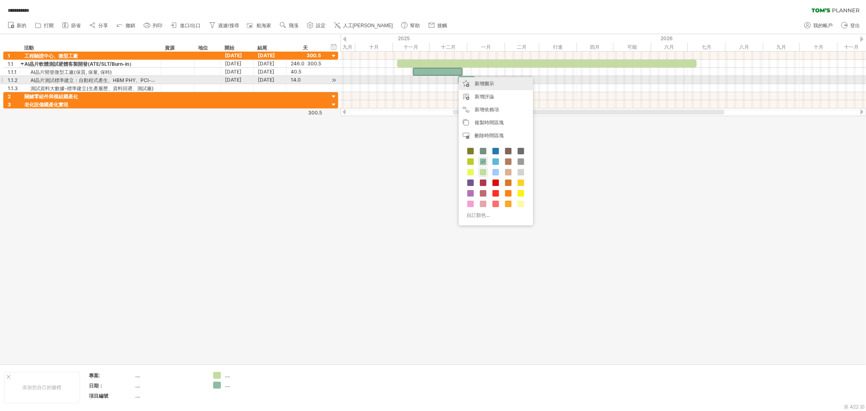
click at [486, 82] on font "新增圖示" at bounding box center [484, 83] width 19 height 6
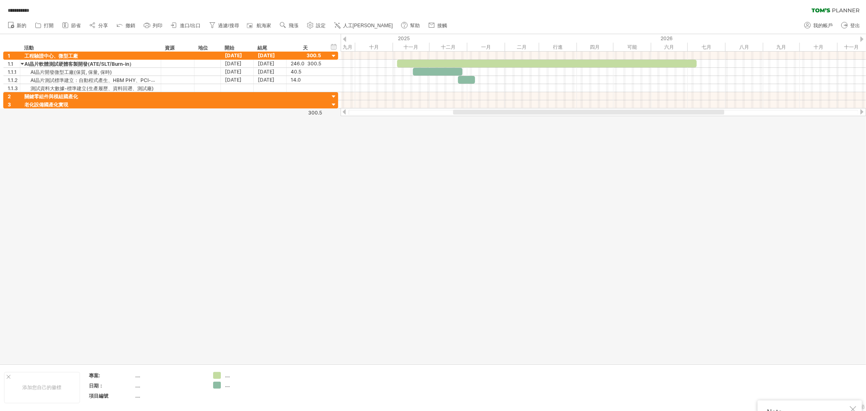
drag, startPoint x: 697, startPoint y: 132, endPoint x: 644, endPoint y: 112, distance: 56.7
click at [697, 132] on div at bounding box center [433, 199] width 866 height 330
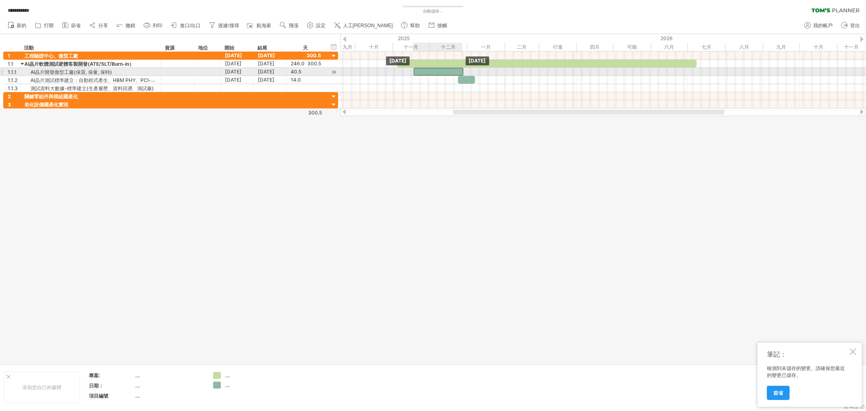
click at [461, 71] on div at bounding box center [439, 72] width 50 height 8
drag, startPoint x: 457, startPoint y: 71, endPoint x: 472, endPoint y: 78, distance: 16.3
drag, startPoint x: 454, startPoint y: 78, endPoint x: 452, endPoint y: 71, distance: 6.7
click at [476, 81] on div at bounding box center [603, 80] width 525 height 8
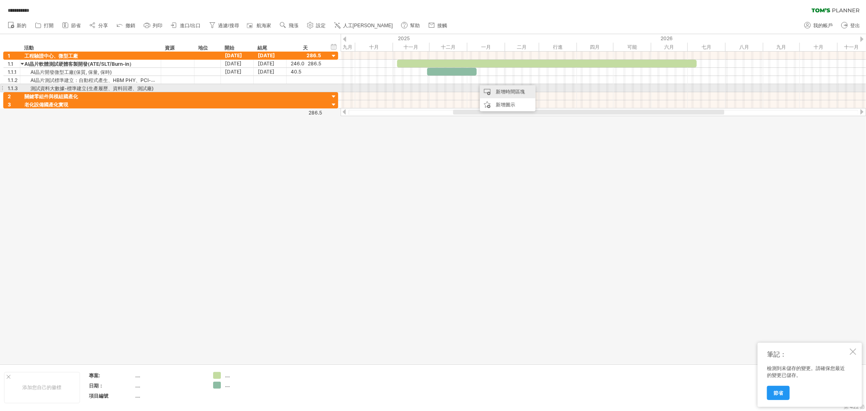
click at [496, 89] on font "新增時間區塊" at bounding box center [510, 92] width 29 height 6
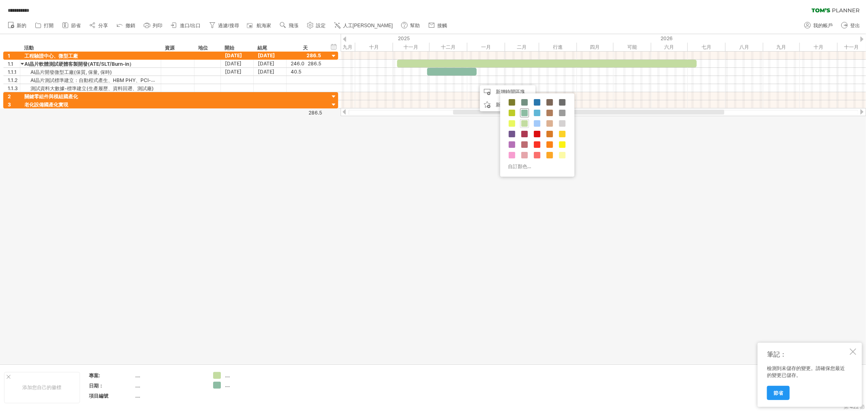
click at [521, 115] on span at bounding box center [524, 113] width 6 height 6
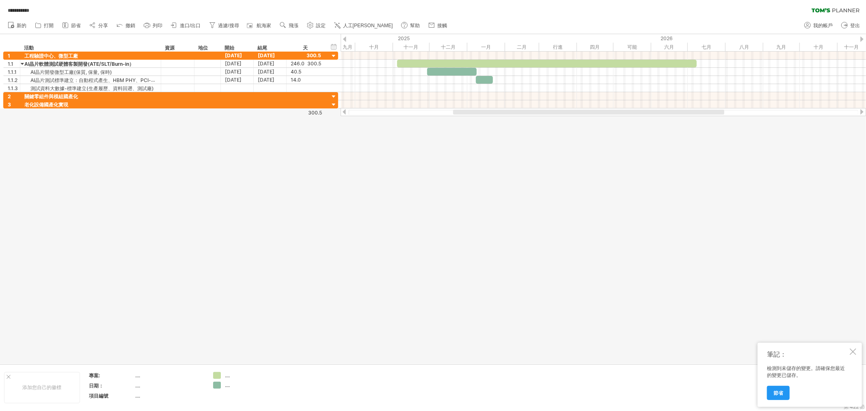
click at [508, 152] on div at bounding box center [433, 199] width 866 height 330
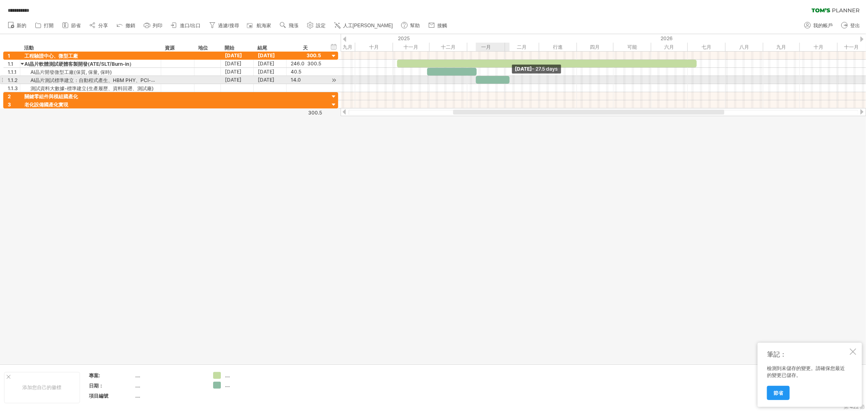
drag, startPoint x: 492, startPoint y: 80, endPoint x: 509, endPoint y: 84, distance: 17.0
click at [509, 84] on div "[DATE] - 27.5 days [DATE]" at bounding box center [603, 80] width 525 height 57
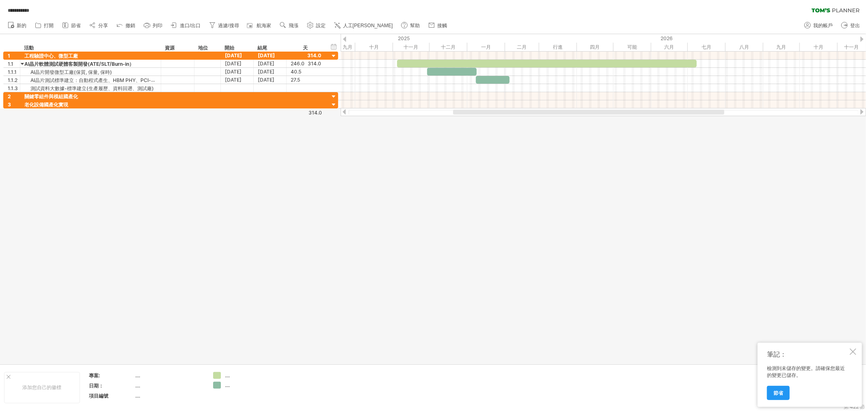
click at [469, 140] on div at bounding box center [433, 199] width 866 height 330
click at [334, 49] on div "隱藏開始/結束/持續時間 顯示開始/結束/持續時間" at bounding box center [334, 46] width 8 height 9
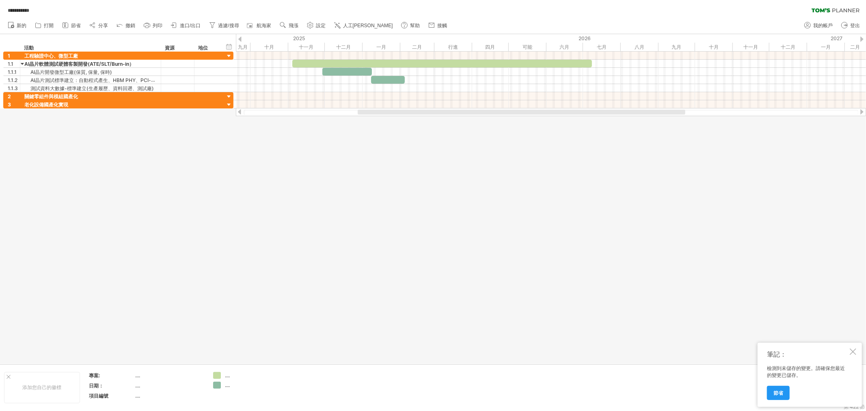
click at [281, 181] on div at bounding box center [433, 199] width 866 height 330
